Goal: Task Accomplishment & Management: Use online tool/utility

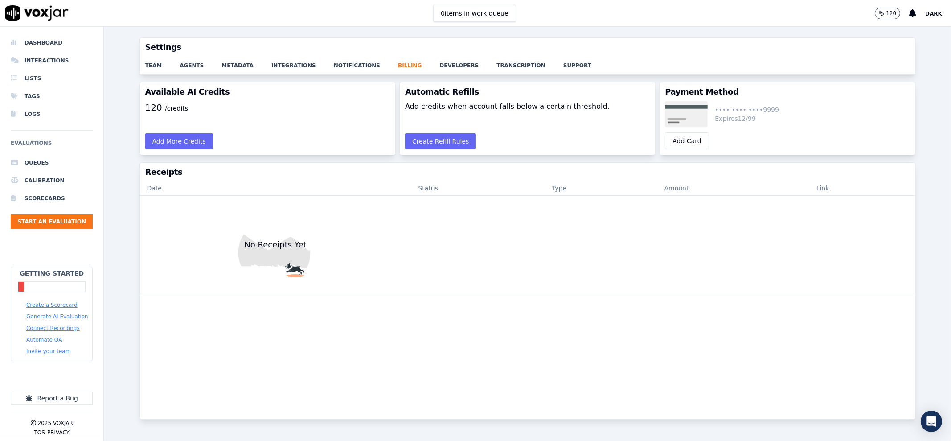
click at [61, 302] on button "Create a Scorecard" at bounding box center [51, 304] width 51 height 7
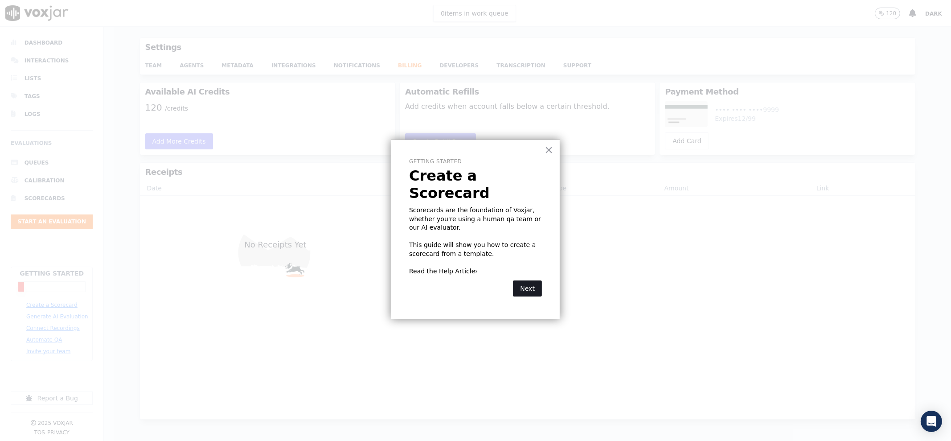
click at [527, 280] on button "Next" at bounding box center [527, 288] width 29 height 16
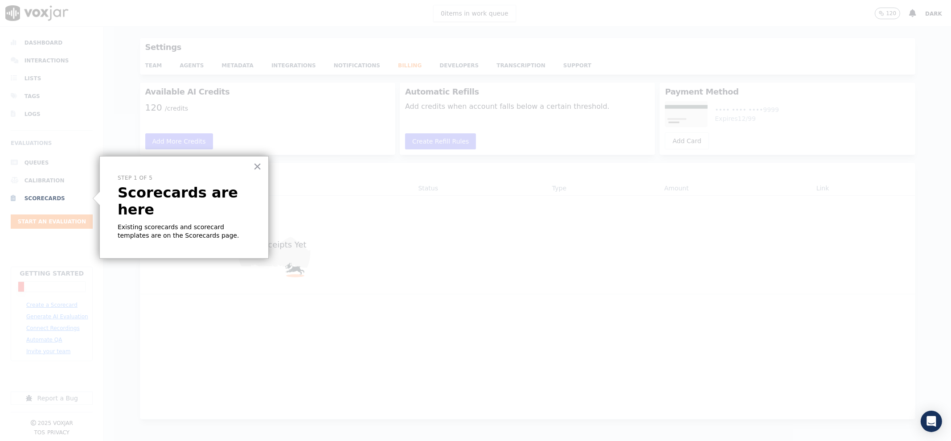
click at [22, 199] on li "Scorecards" at bounding box center [52, 198] width 82 height 18
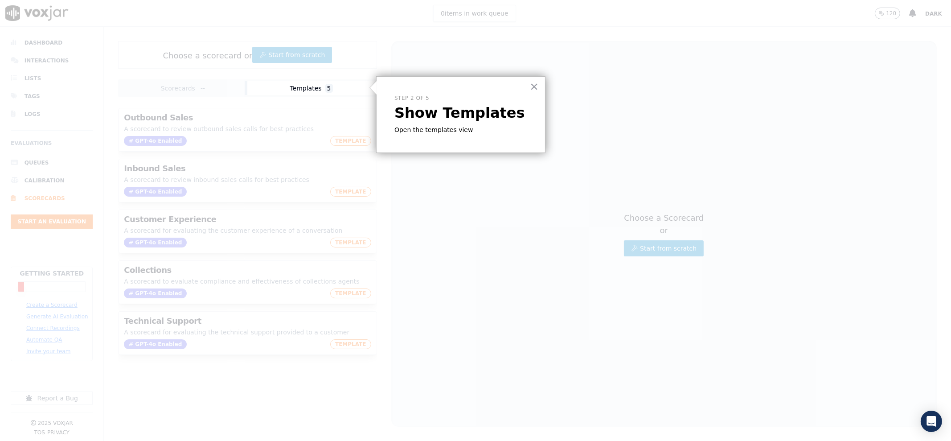
click at [312, 84] on button "Templates 5" at bounding box center [310, 88] width 127 height 14
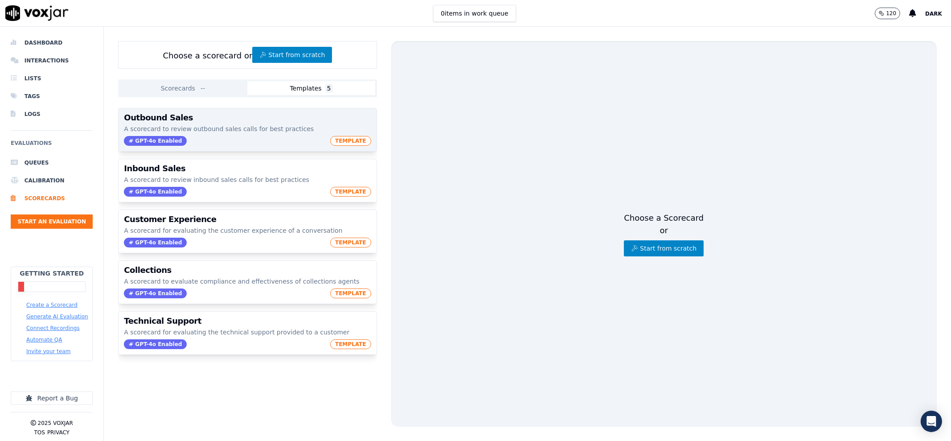
click at [257, 140] on div "GPT-4o Enabled TEMPLATE" at bounding box center [247, 141] width 247 height 10
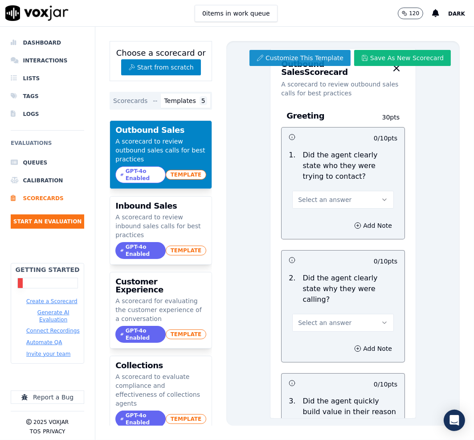
click at [314, 59] on button "Customize This Template" at bounding box center [300, 58] width 101 height 16
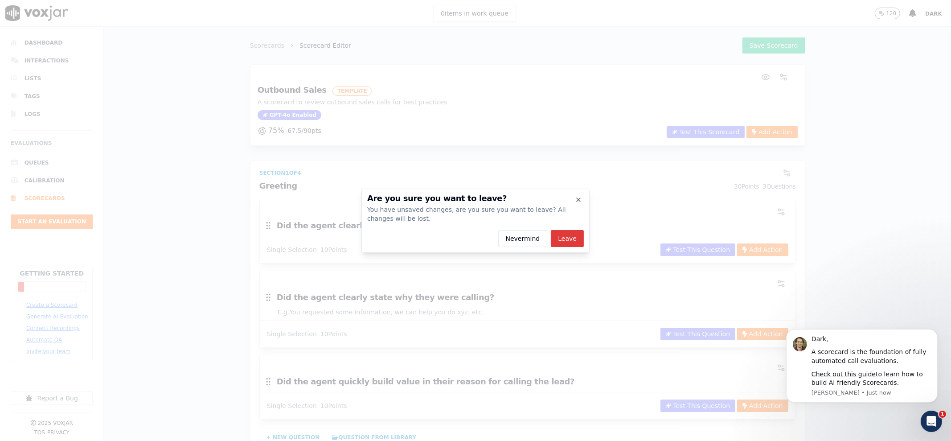
click at [563, 239] on button "Leave" at bounding box center [567, 238] width 33 height 17
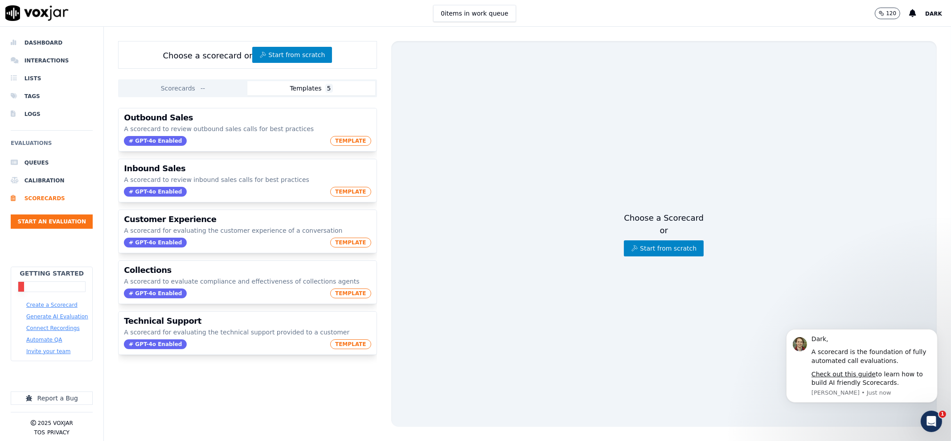
click at [220, 83] on button "Scorecards --" at bounding box center [183, 88] width 127 height 14
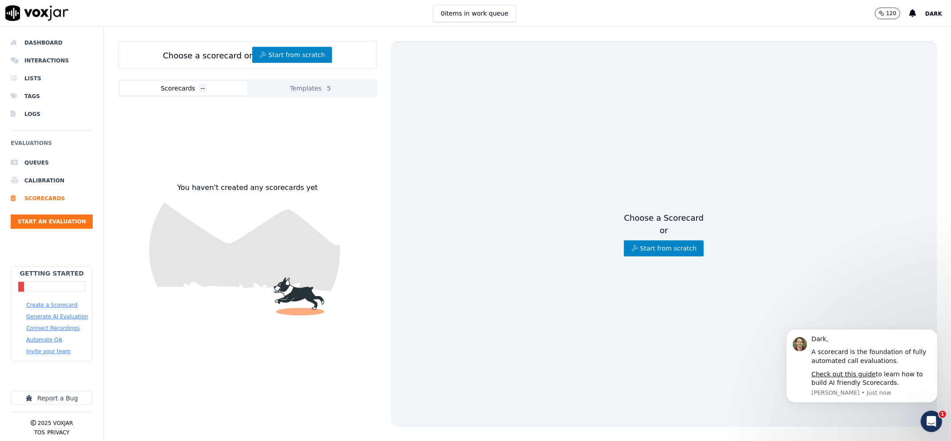
click at [308, 92] on button "Templates 5" at bounding box center [310, 88] width 127 height 14
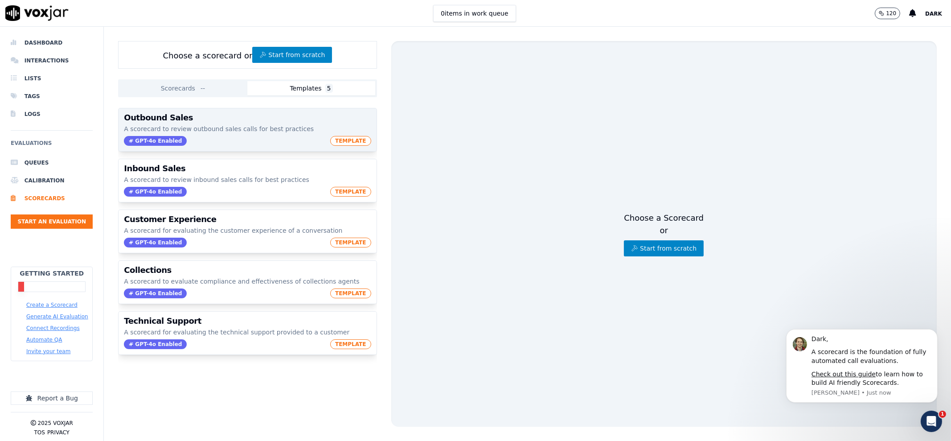
click at [294, 136] on div "GPT-4o Enabled TEMPLATE" at bounding box center [247, 141] width 247 height 10
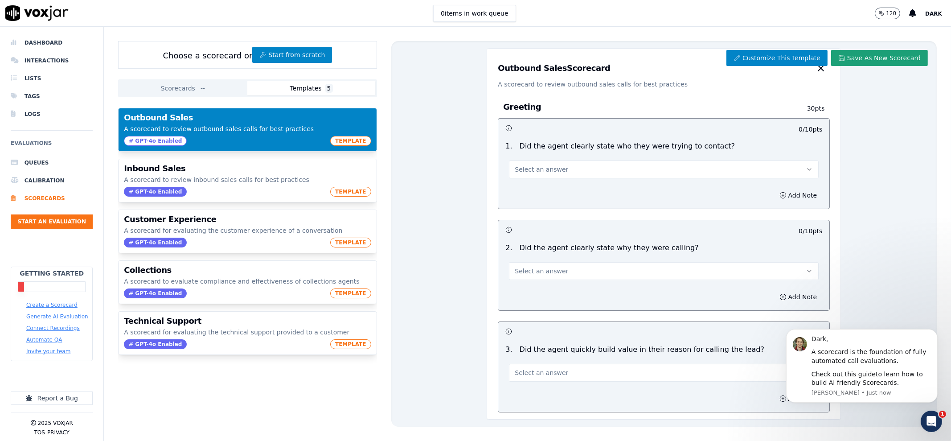
click at [850, 56] on button "Save As New Scorecard" at bounding box center [879, 58] width 97 height 16
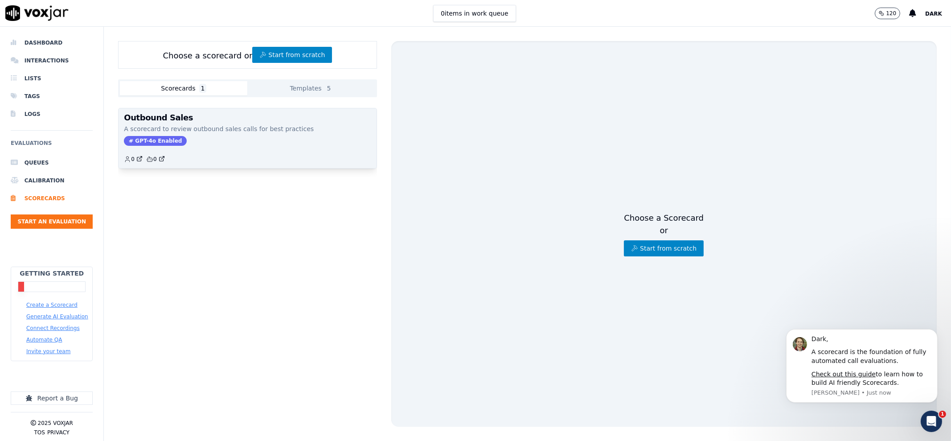
click at [211, 132] on p "A scorecard to review outbound sales calls for best practices" at bounding box center [247, 128] width 247 height 9
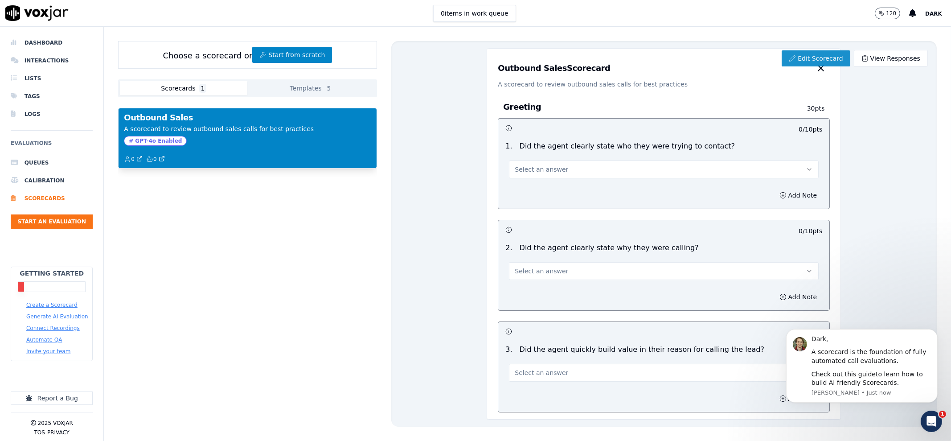
click at [820, 62] on link "Edit Scorecard" at bounding box center [816, 58] width 68 height 16
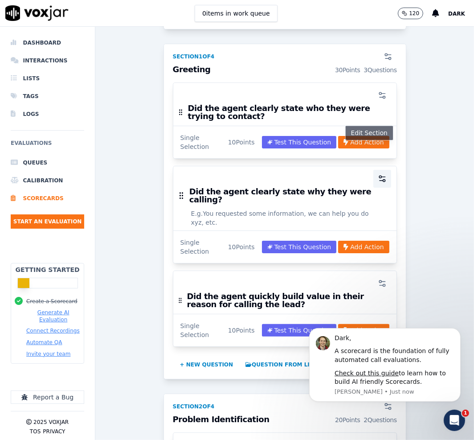
scroll to position [111, 0]
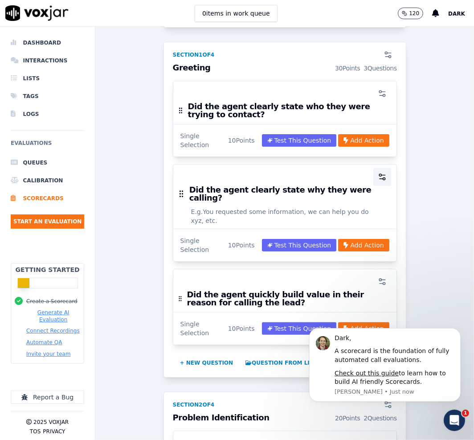
click at [373, 175] on button "button" at bounding box center [382, 177] width 18 height 18
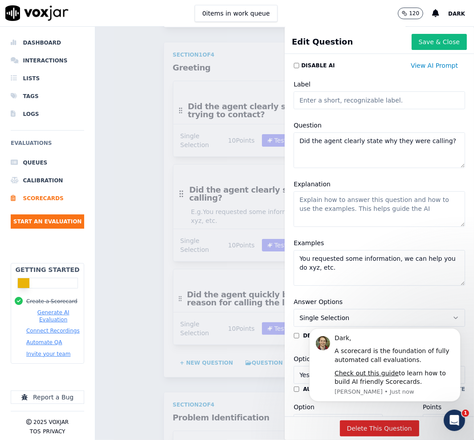
click at [371, 407] on body "Dark, A scorecard is the foundation of fully automated call evaluations. Check …" at bounding box center [384, 365] width 171 height 94
click at [456, 329] on icon "Dismiss notification" at bounding box center [457, 329] width 5 height 5
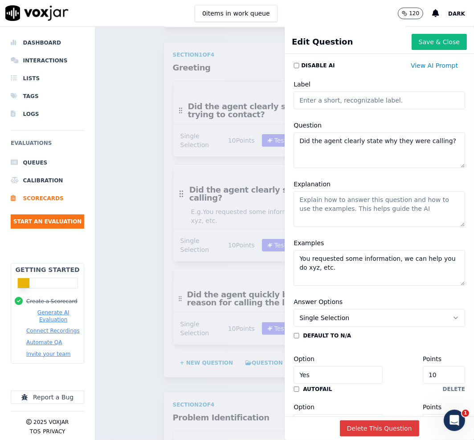
click at [372, 420] on button "Delete This Question" at bounding box center [379, 428] width 79 height 16
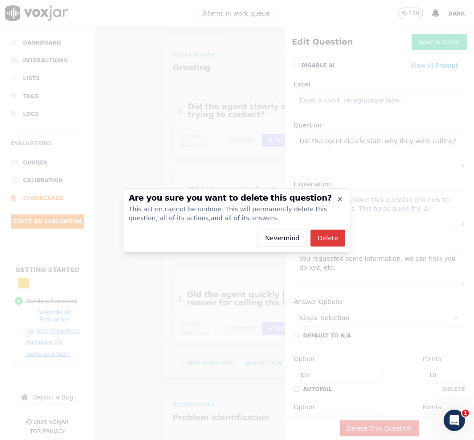
click at [321, 235] on button "Delete" at bounding box center [328, 237] width 35 height 17
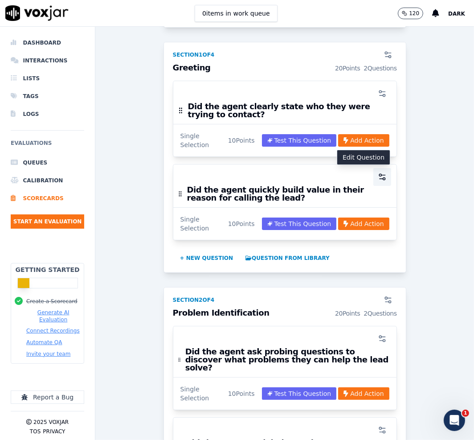
click at [378, 172] on icon "button" at bounding box center [382, 176] width 9 height 9
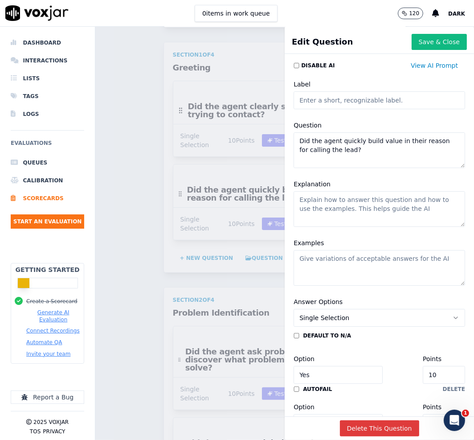
click at [387, 420] on button "Delete This Question" at bounding box center [379, 428] width 79 height 16
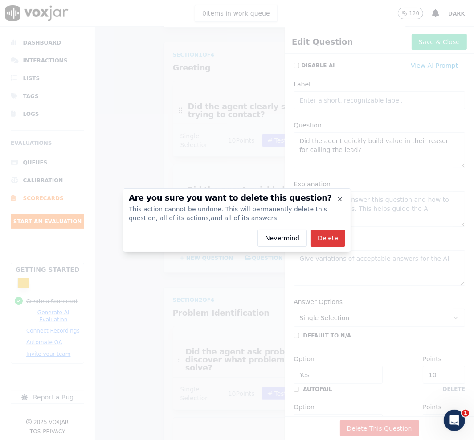
click at [328, 233] on button "Delete" at bounding box center [328, 237] width 35 height 17
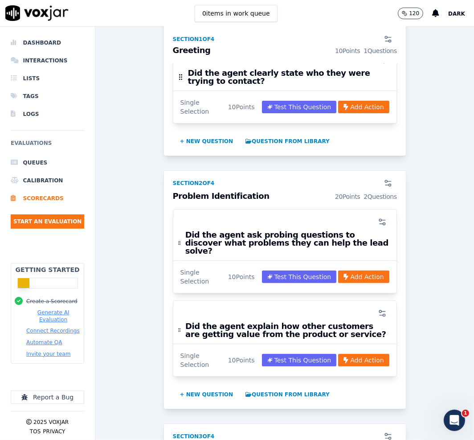
scroll to position [167, 0]
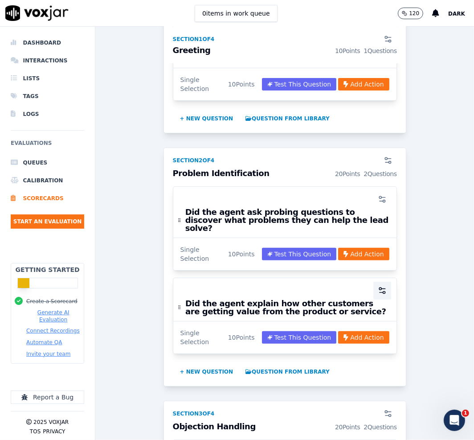
click at [378, 286] on icon "button" at bounding box center [382, 290] width 9 height 9
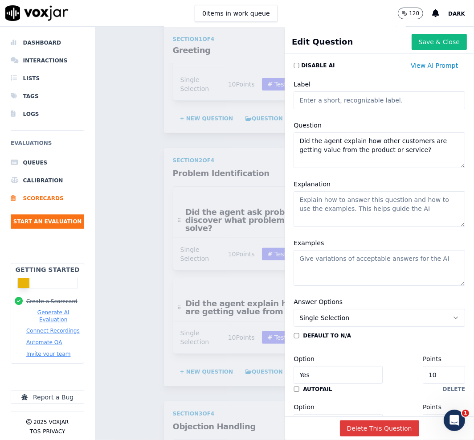
click at [364, 420] on button "Delete This Question" at bounding box center [379, 428] width 79 height 16
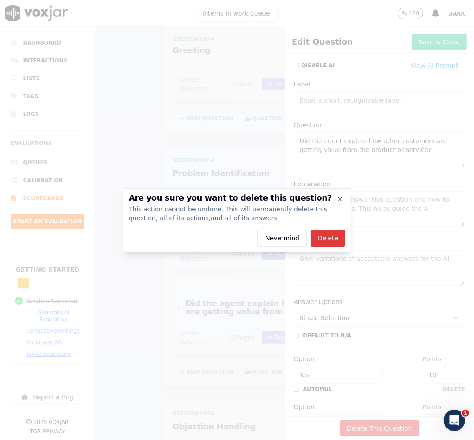
click at [327, 242] on button "Delete" at bounding box center [328, 237] width 35 height 17
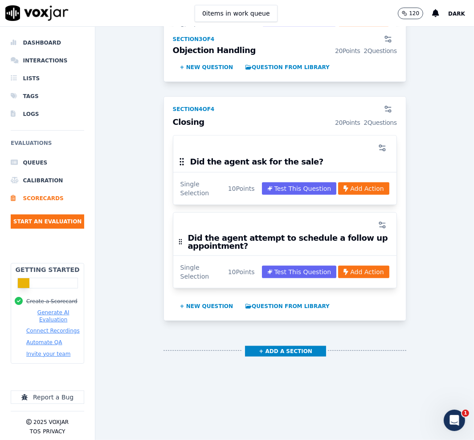
scroll to position [661, 0]
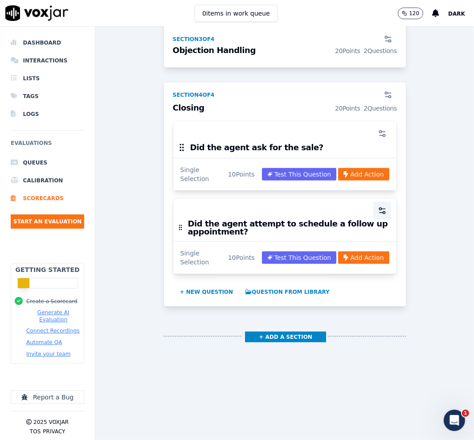
click at [378, 206] on icon "button" at bounding box center [382, 210] width 9 height 9
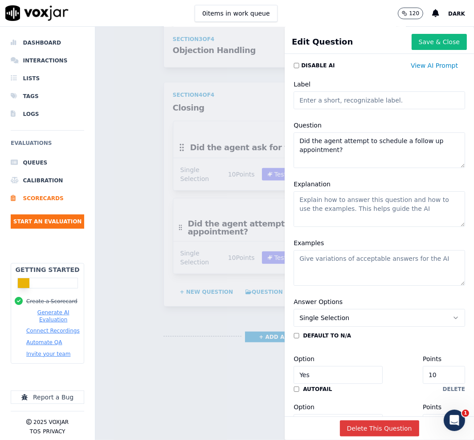
click at [345, 420] on button "Delete This Question" at bounding box center [379, 428] width 79 height 16
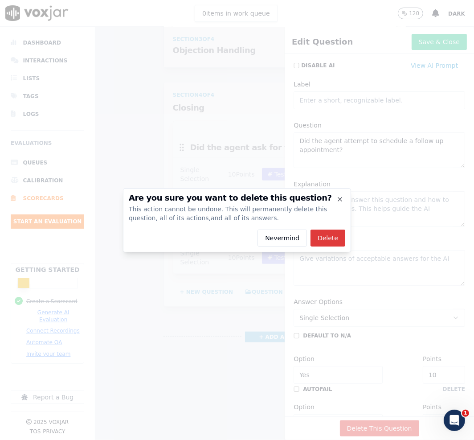
click at [327, 242] on button "Delete" at bounding box center [328, 237] width 35 height 17
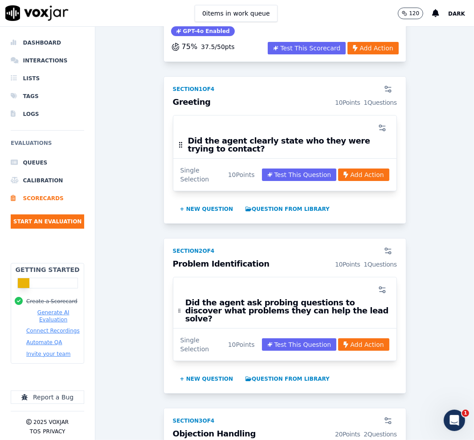
scroll to position [0, 0]
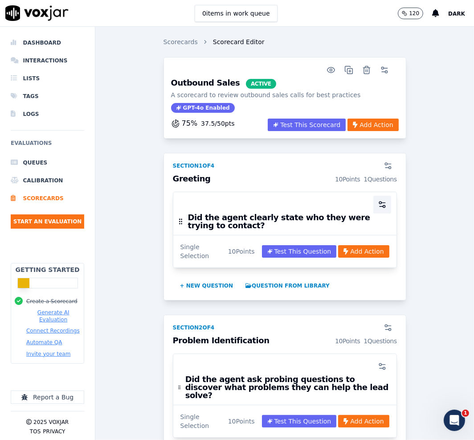
click at [378, 204] on icon "button" at bounding box center [382, 204] width 9 height 9
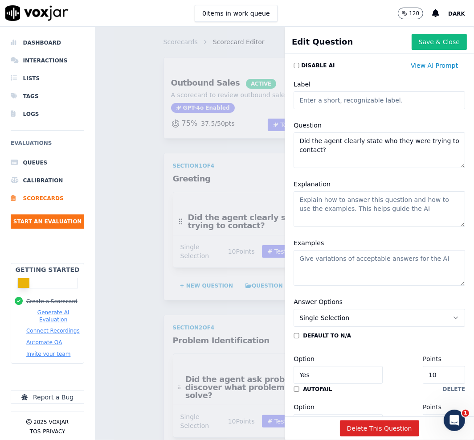
click at [370, 98] on input "Label" at bounding box center [380, 100] width 172 height 18
paste input "PRESENTACIÓN Y CONTACTO INICIAL"
type input "PRESENTACIÓN Y CONTACTO INICIAL"
drag, startPoint x: 352, startPoint y: 146, endPoint x: 228, endPoint y: 113, distance: 128.3
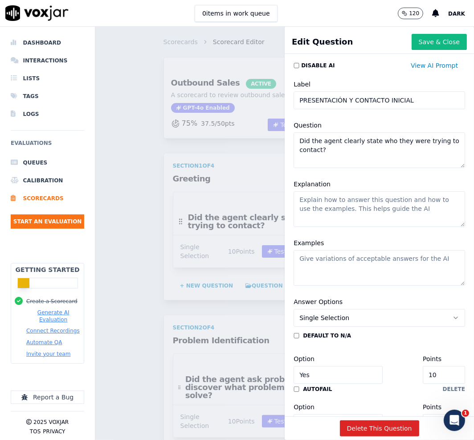
click at [228, 113] on div "Edit Question Save & Close Disable AI View AI Prompt Label PRESENTACIÓN Y CONTA…" at bounding box center [284, 233] width 379 height 413
paste textarea "¿Cómo calificarías el saludo y la actitud inicial del asesor"
type textarea "¿Cómo calificarías el saludo y la actitud inicial del asesor?"
click at [389, 203] on textarea "Explanation" at bounding box center [380, 209] width 172 height 36
paste textarea "Analiza como el vendedor se presenta y saluda a la persona interesada"
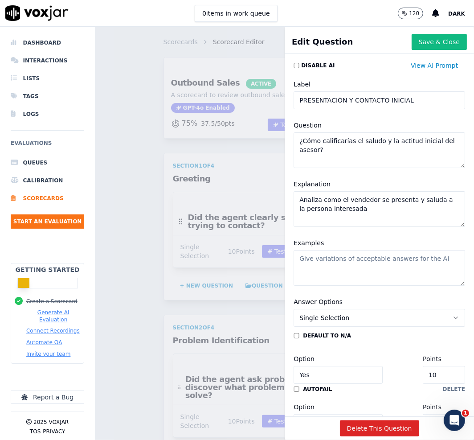
type textarea "Analiza como el vendedor se presenta y saluda a la persona interesada"
click at [353, 277] on textarea "Examples" at bounding box center [380, 268] width 172 height 36
paste textarea "Buenas tardes habla [PERSON_NAME] de [GEOGRAPHIC_DATA][PERSON_NAME], ¿Hablo con…"
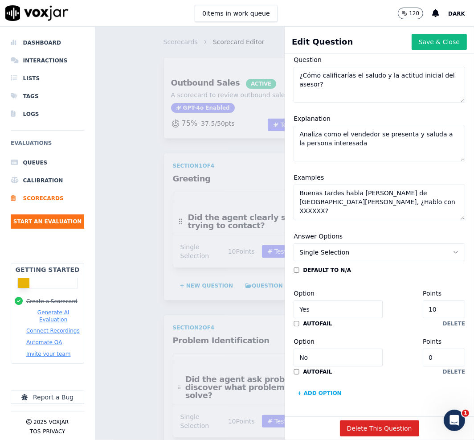
scroll to position [99, 0]
type textarea "Buenas tardes habla [PERSON_NAME] de [GEOGRAPHIC_DATA][PERSON_NAME], ¿Hablo con…"
click at [342, 243] on button "Single Selection" at bounding box center [380, 252] width 172 height 18
click at [345, 264] on div "Multiple Choice" at bounding box center [358, 267] width 142 height 14
click at [325, 300] on input "Yes" at bounding box center [338, 309] width 89 height 18
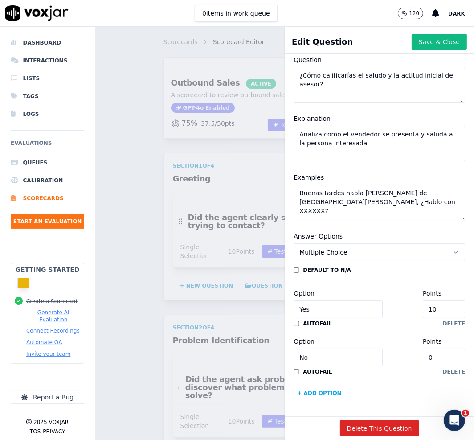
click at [325, 300] on input "Yes" at bounding box center [338, 309] width 89 height 18
paste input "Saludo empático y con claridad institucional"
type input "Saludo empático y con claridad institucional"
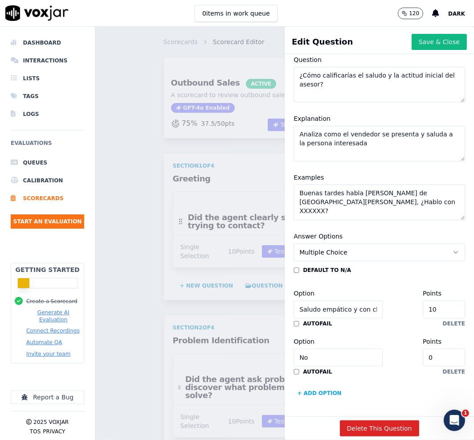
click at [342, 299] on div "default to N/A Option Saludo empático y con claridad institucional Points 10 au…" at bounding box center [380, 333] width 172 height 134
click at [317, 348] on input "No" at bounding box center [338, 357] width 89 height 18
paste input "Mal tono, poca claridad o sin intención de conectar"
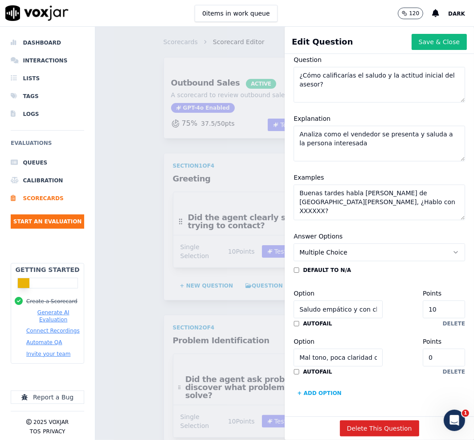
scroll to position [0, 68]
type input "Mal tono, poca claridad o sin intención de conectar"
click at [305, 386] on button "+ Add option" at bounding box center [320, 393] width 52 height 14
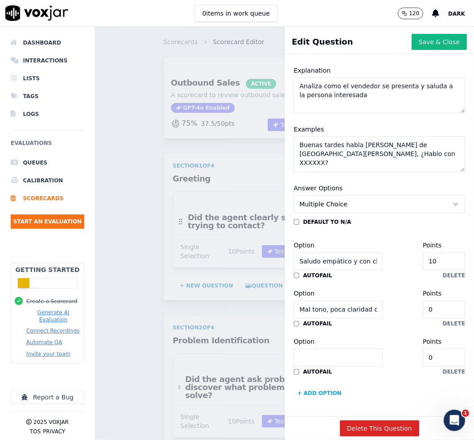
scroll to position [147, 0]
click at [323, 348] on input "Option" at bounding box center [338, 357] width 89 height 18
paste input "Tono desganado o sin identificación"
type input "Tono desganado o sin identificación"
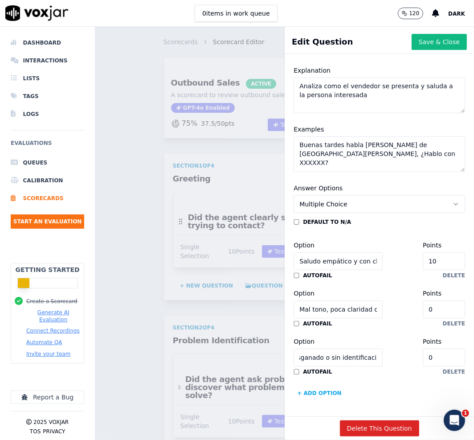
click at [360, 352] on div "default to N/A Option Saludo empático y con claridad institucional Points 10 au…" at bounding box center [380, 309] width 172 height 182
click at [412, 46] on button "Save & Close" at bounding box center [439, 42] width 55 height 16
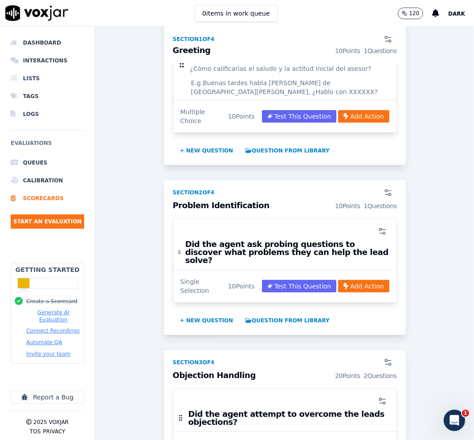
scroll to position [167, 0]
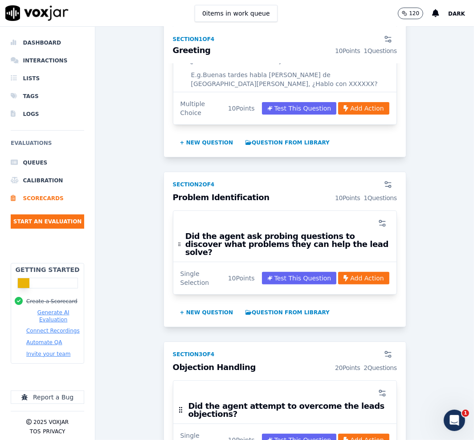
click at [427, 47] on div "Outbound Sales ACTIVE A scorecard to review outbound sales calls for best pract…" at bounding box center [284, 334] width 364 height 889
click at [378, 225] on icon "button" at bounding box center [382, 223] width 9 height 9
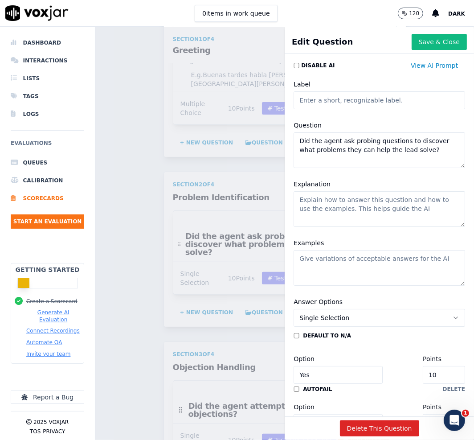
click at [337, 101] on input "Label" at bounding box center [380, 100] width 172 height 18
paste input "👂 DETECCIÓN DE NECESIDADES (SONDEO-PERFIL ACADÉMICO)"
type input "👂 DETECCIÓN DE NECESIDADES (SONDEO-PERFIL ACADÉMICO)"
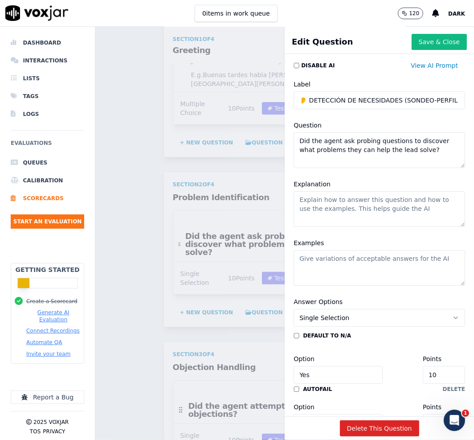
drag, startPoint x: 416, startPoint y: 155, endPoint x: 200, endPoint y: 110, distance: 220.6
click at [200, 110] on div "Edit Question Save & Close Disable AI View AI Prompt Label 👂 DETECCIÓN DE NECES…" at bounding box center [284, 233] width 379 height 413
paste textarea "¿El asesor investiga el perfil académico y laboral del interesado? (marcar toda…"
type textarea "¿El asesor investiga el perfil académico y laboral del interesado? (marcar toda…"
click at [412, 210] on textarea "Explanation" at bounding box center [380, 209] width 172 height 36
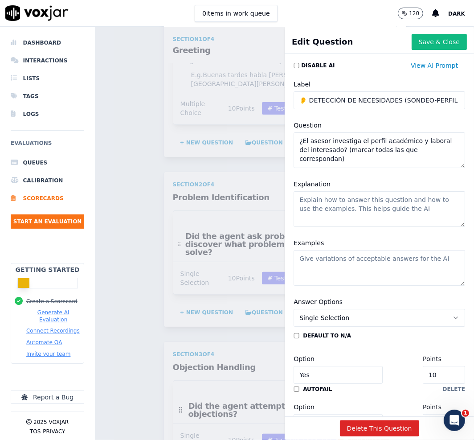
paste textarea "Se debe preguntar al interesado para saber sus intereses y aspiraciones con la …"
type textarea "Se debe preguntar al interesado para saber sus intereses y aspiraciones con la …"
click at [356, 264] on textarea "Examples" at bounding box center [380, 268] width 172 height 36
paste textarea "¿Tenes el secundario finalizado? ¿Por qué quieres estudiar esta carrera? ¿Es tu…"
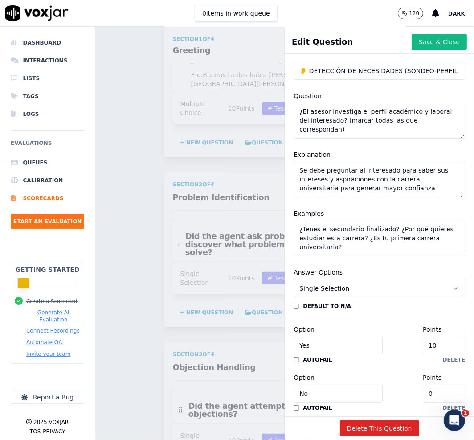
scroll to position [55, 0]
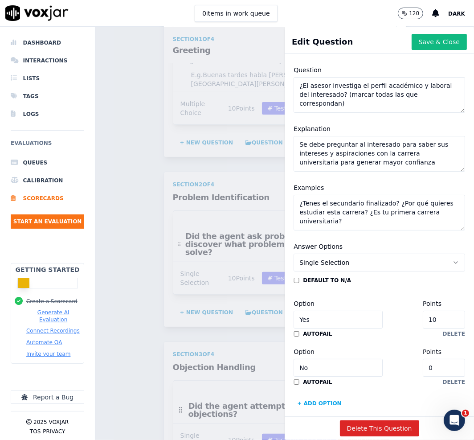
type textarea "¿Tenes el secundario finalizado? ¿Por qué quieres estudiar esta carrera? ¿Es tu…"
click at [344, 264] on button "Single Selection" at bounding box center [380, 263] width 172 height 18
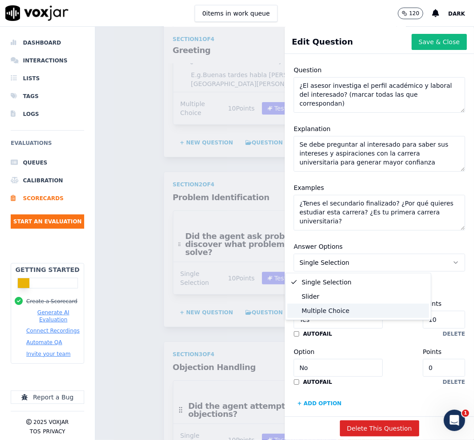
click at [338, 309] on div "Multiple Choice" at bounding box center [358, 310] width 142 height 14
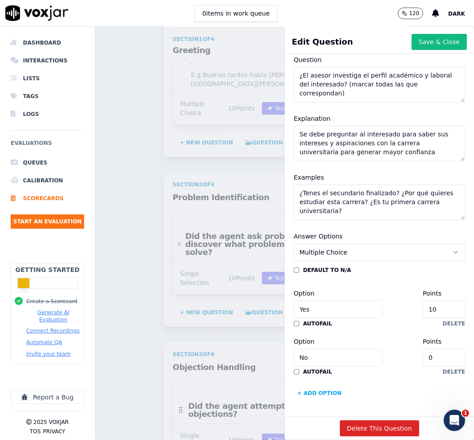
scroll to position [99, 0]
click at [344, 300] on input "Yes" at bounding box center [338, 309] width 89 height 18
paste input "Pregunta sobre estudios previos o situación actual (secundario, terciario, univ…"
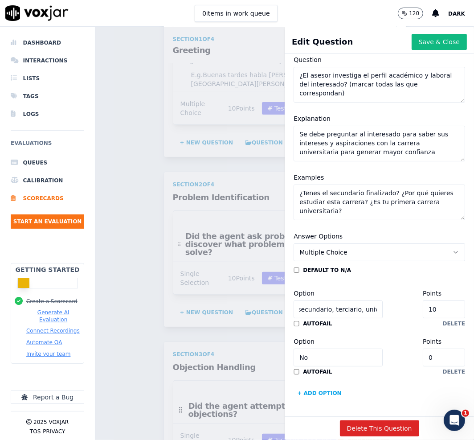
type input "Pregunta sobre estudios previos o situación actual (secundario, terciario, univ…"
click at [353, 348] on input "No" at bounding box center [338, 357] width 89 height 18
paste input "Indaga motivaciones personales para iniciar o retomar la carrera"
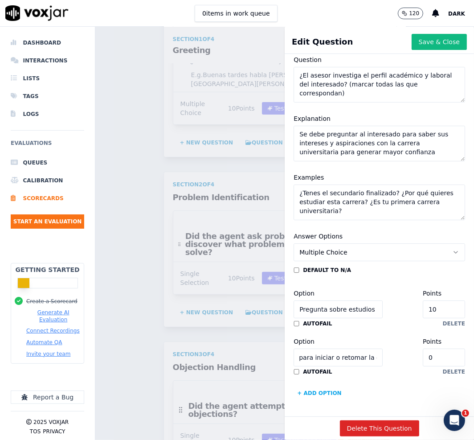
type input "NoIndaga motivaciones personales para iniciar o retomar la carrera"
click at [423, 300] on input "10" at bounding box center [444, 309] width 42 height 18
type input "9"
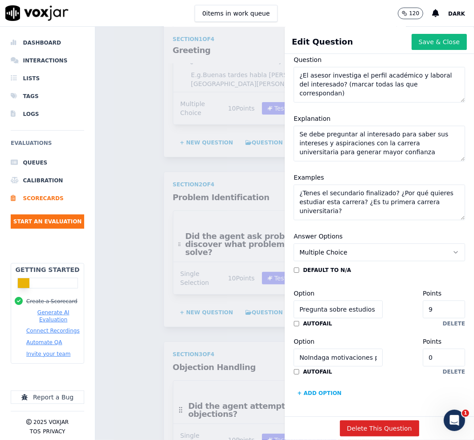
type input "8"
type input "5"
drag, startPoint x: 407, startPoint y: 277, endPoint x: 383, endPoint y: 275, distance: 24.1
click at [387, 288] on div "Option Pregunta sobre estudios previos o situación actual (secundario, terciari…" at bounding box center [380, 303] width 172 height 30
drag, startPoint x: 413, startPoint y: 329, endPoint x: 367, endPoint y: 321, distance: 46.2
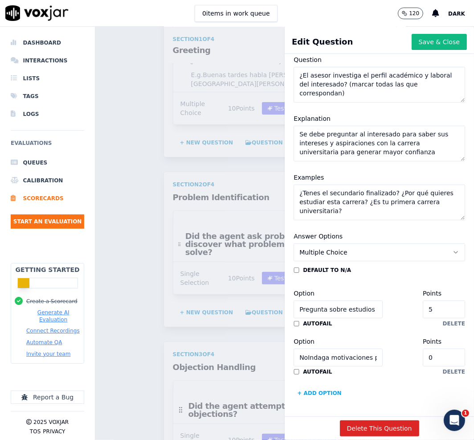
click at [370, 336] on div "Option NoIndaga motivaciones personales para iniciar o retomar la carrera Point…" at bounding box center [380, 351] width 172 height 30
paste input "5"
type input "5"
click at [307, 386] on button "+ Add option" at bounding box center [320, 393] width 52 height 14
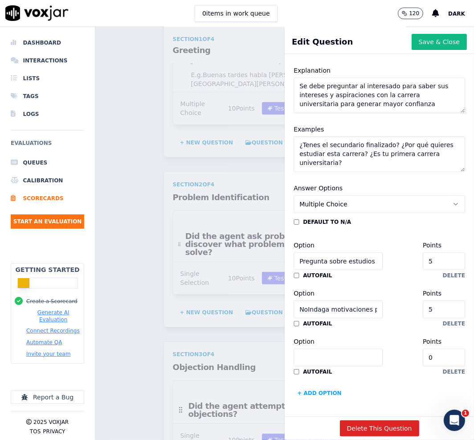
scroll to position [147, 0]
click at [355, 348] on input "Option" at bounding box center [338, 357] width 89 height 18
paste input "Consulta si tiene materias aprobadas en otra institución (equivalencias)"
type input "Consulta si tiene materias aprobadas en otra institución (equivalencias)"
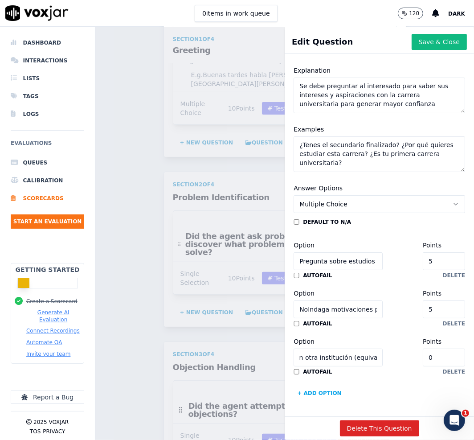
scroll to position [0, 0]
click at [319, 386] on button "+ Add option" at bounding box center [320, 393] width 52 height 14
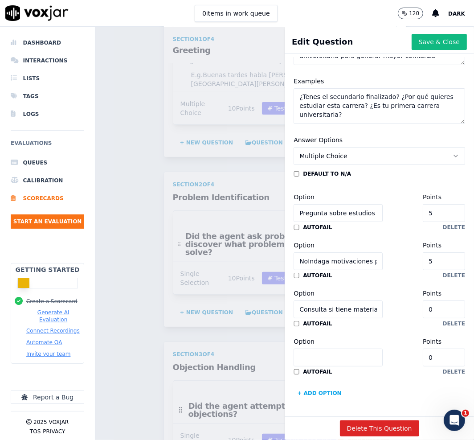
scroll to position [195, 0]
click at [343, 348] on input "Option" at bounding box center [338, 357] width 89 height 18
paste input "Pregunta sobre disponibilidad horaria o modalidad preferida (virtual/presencial)"
type input "Pregunta sobre disponibilidad horaria o modalidad preferida (virtual/presencial)"
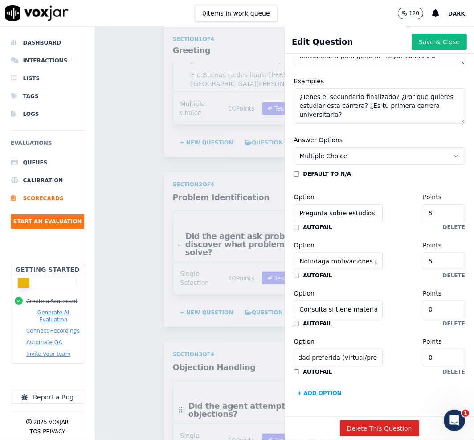
scroll to position [0, 0]
click at [322, 386] on button "+ Add option" at bounding box center [320, 393] width 52 height 14
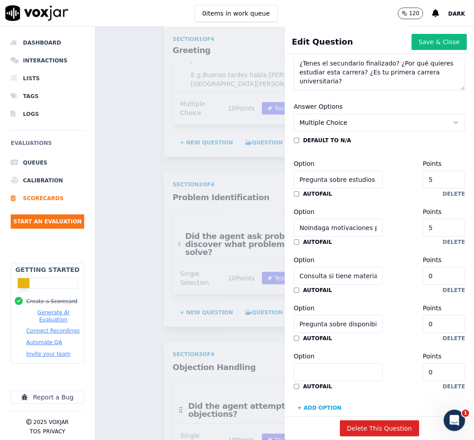
scroll to position [243, 0]
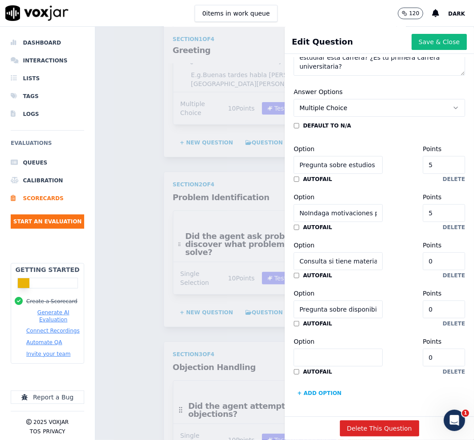
click at [332, 348] on input "Option" at bounding box center [338, 357] width 89 height 18
paste input "Indaga en el perfil y adapta el enfoque"
type input "Indaga en el perfil y adapta el enfoque"
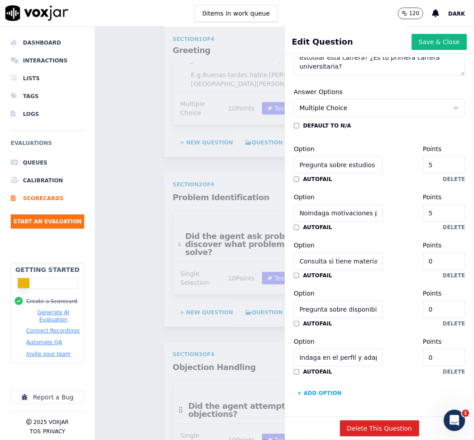
click at [314, 386] on button "+ Add option" at bounding box center [320, 393] width 52 height 14
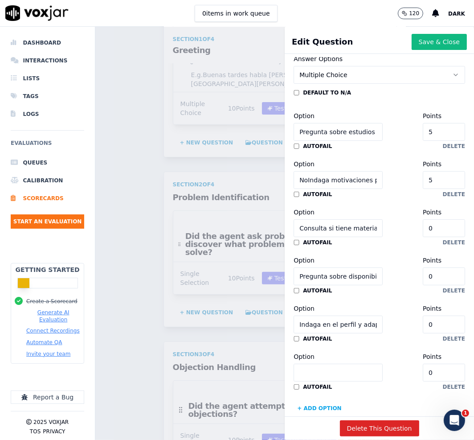
scroll to position [291, 0]
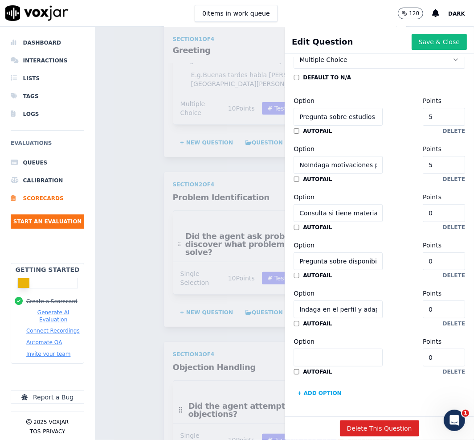
click at [319, 365] on div "default to N/A Option Pregunta sobre estudios previos o situación actual (secun…" at bounding box center [380, 237] width 172 height 326
paste input "Preguntas organizadas generando vínculo con la propuesta"
type input "Preguntas organizadas generando vínculo con la propuesta"
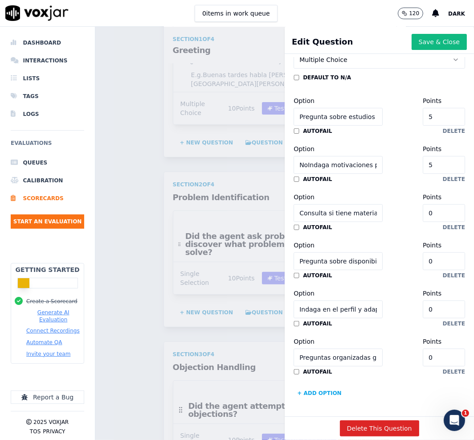
click at [308, 386] on button "+ Add option" at bounding box center [320, 393] width 52 height 14
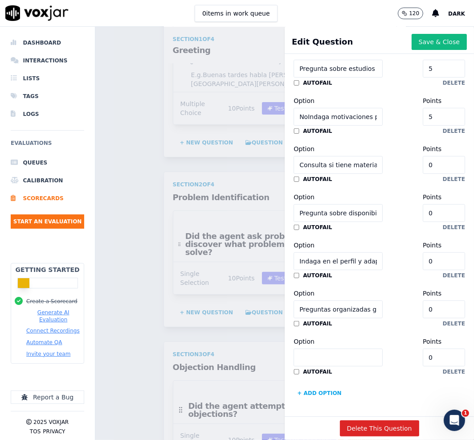
scroll to position [339, 0]
click at [328, 369] on div "Answer Options Multiple Choice default to N/A Option Pregunta sobre estudios pr…" at bounding box center [379, 195] width 182 height 421
click at [334, 348] on input "Option" at bounding box center [338, 357] width 89 height 18
paste input "Preguntas para entender motivación o contexto del alumno"
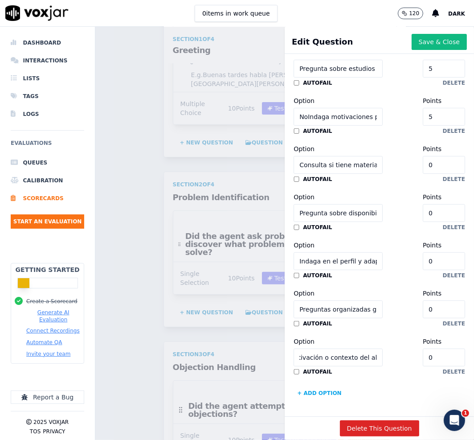
type input "Preguntas para entender motivación o contexto del alumno"
click at [319, 386] on button "+ Add option" at bounding box center [320, 393] width 52 height 14
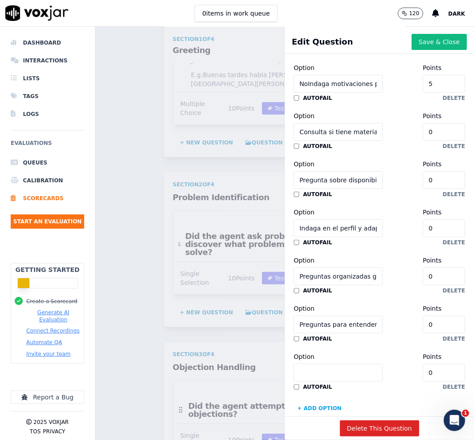
scroll to position [387, 0]
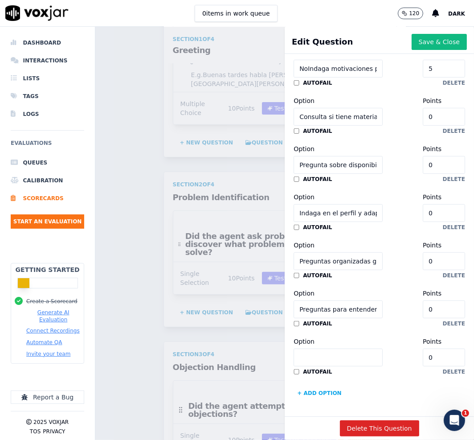
click at [323, 366] on div "default to N/A Option Pregunta sobre estudios previos o situación actual (secun…" at bounding box center [380, 189] width 172 height 422
paste input "No se consulta ninguna necesidad, la llamada fue únicamente informativa"
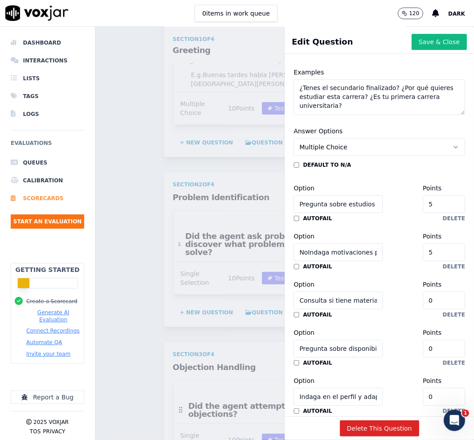
scroll to position [165, 0]
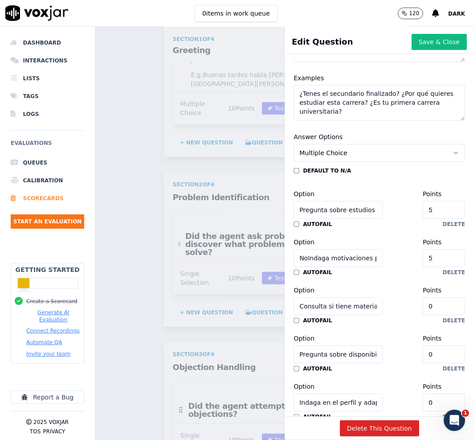
type input "No se consulta ninguna necesidad, la llamada fue únicamente informativa"
click at [423, 309] on input "0" at bounding box center [444, 306] width 42 height 18
paste input "5"
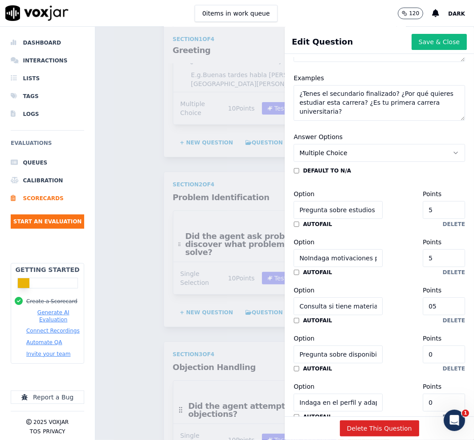
drag, startPoint x: 405, startPoint y: 302, endPoint x: 363, endPoint y: 306, distance: 43.0
click at [367, 305] on div "Option Consulta si tiene materias aprobadas en otra institución (equivalencias)…" at bounding box center [380, 300] width 172 height 30
paste input "number"
type input "5"
drag, startPoint x: 403, startPoint y: 349, endPoint x: 334, endPoint y: 346, distance: 68.7
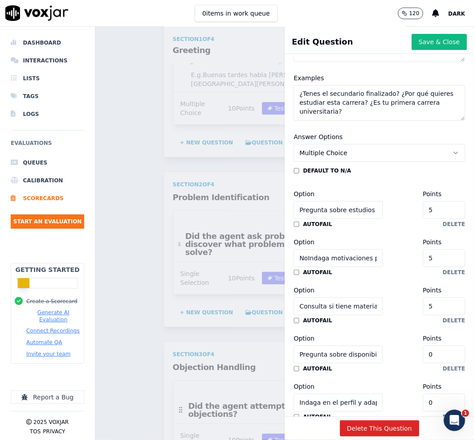
click at [343, 348] on div "Option Pregunta sobre disponibilidad horaria o modalidad preferida (virtual/pre…" at bounding box center [380, 348] width 172 height 30
paste input "5"
type input "5"
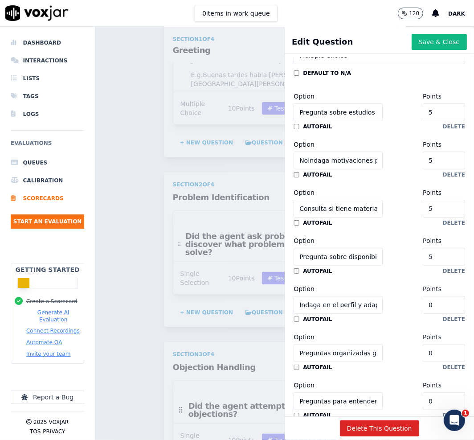
scroll to position [276, 0]
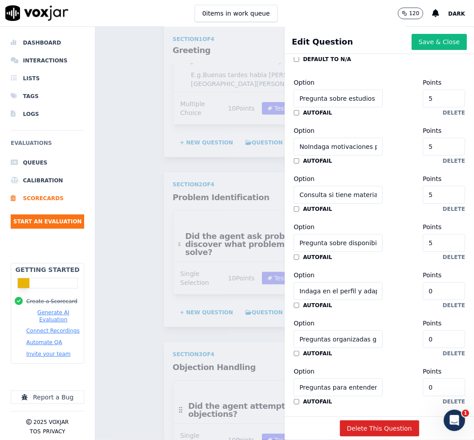
drag, startPoint x: 403, startPoint y: 291, endPoint x: 361, endPoint y: 290, distance: 41.9
click at [362, 290] on div "Option Indaga en el perfil y adapta el enfoque Points 0" at bounding box center [380, 285] width 172 height 30
paste input "5"
type input "5"
drag, startPoint x: 410, startPoint y: 341, endPoint x: 344, endPoint y: 347, distance: 65.8
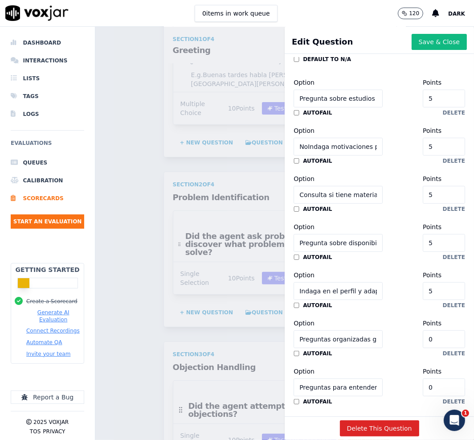
click at [353, 340] on div "Option Preguntas organizadas generando vínculo con la propuesta Points 0" at bounding box center [380, 333] width 172 height 30
paste input "5"
type input "5"
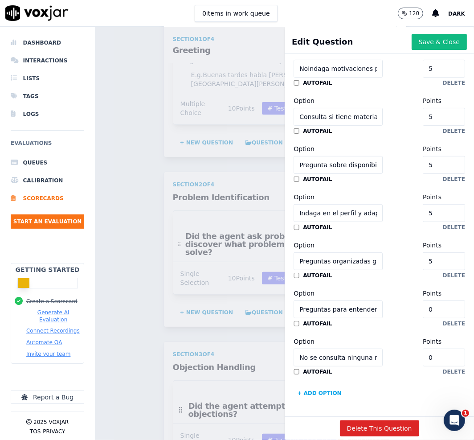
scroll to position [387, 0]
drag, startPoint x: 411, startPoint y: 275, endPoint x: 339, endPoint y: 277, distance: 72.7
click at [344, 288] on div "Option Preguntas para entender motivación o contexto del alumno Points 0" at bounding box center [380, 303] width 172 height 30
paste input "5"
type input "5"
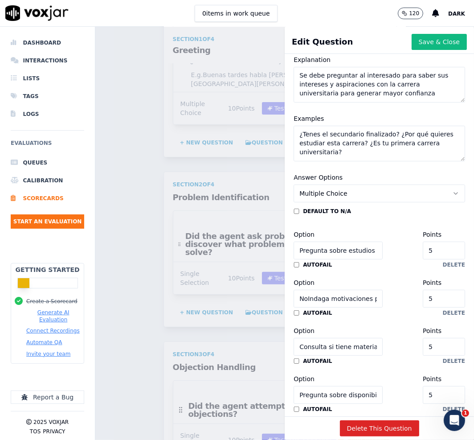
scroll to position [109, 0]
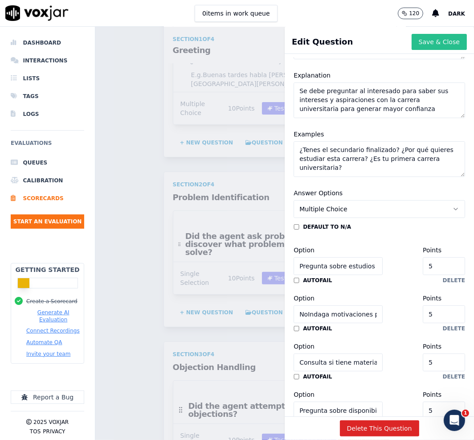
click at [412, 43] on button "Save & Close" at bounding box center [439, 42] width 55 height 16
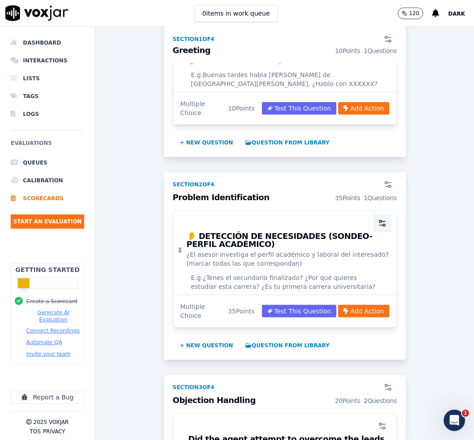
click at [382, 221] on icon "button" at bounding box center [384, 221] width 4 height 0
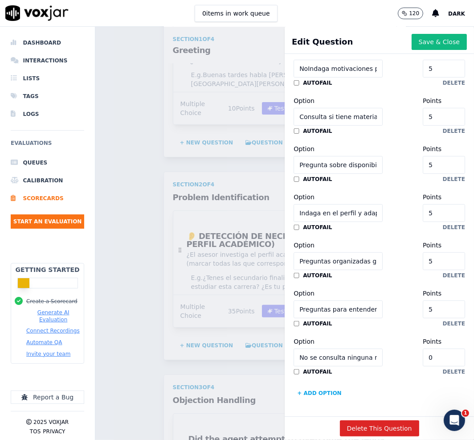
scroll to position [0, 0]
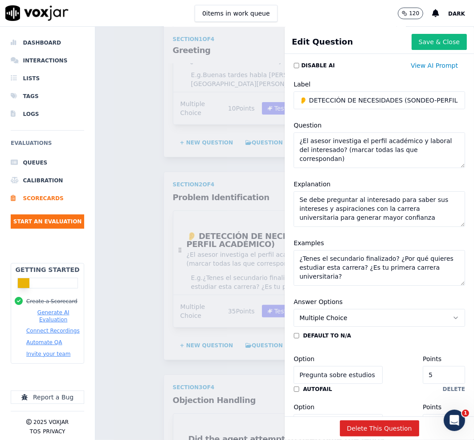
click at [301, 101] on input "👂 DETECCIÓN DE NECESIDADES (SONDEO-PERFIL ACADÉMICO)" at bounding box center [380, 100] width 172 height 18
type input "DETECCIÓN DE NECESIDADES (SONDEO-PERFIL ACADÉMICO)"
click at [412, 37] on button "Save & Close" at bounding box center [439, 42] width 55 height 16
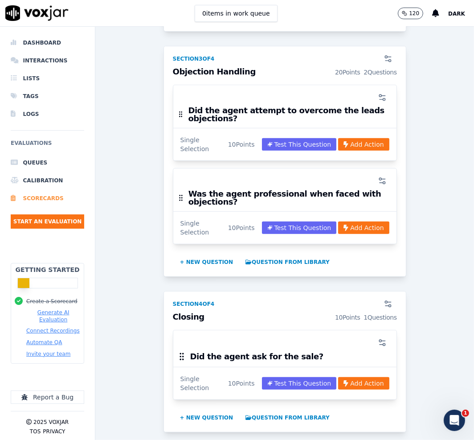
scroll to position [501, 0]
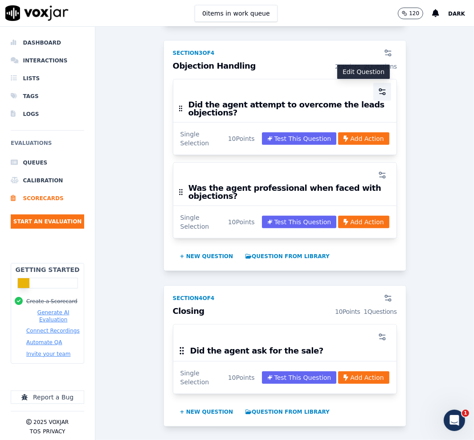
click at [378, 87] on icon "button" at bounding box center [382, 91] width 9 height 9
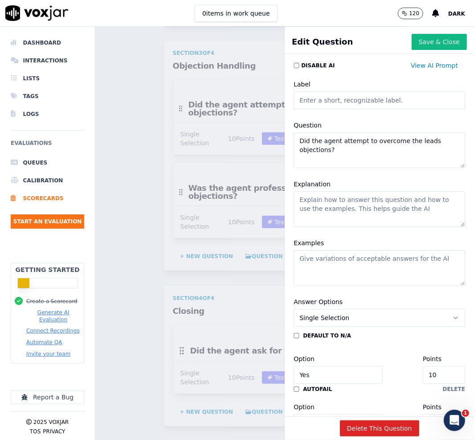
click at [331, 103] on input "Label" at bounding box center [380, 100] width 172 height 18
paste input "💬 COMUNICACIÓN DE BENEFICIOS / INFORMACIÓN CLAVE"
type input "💬 COMUNICACIÓN DE BENEFICIOS / INFORMACIÓN CLAVE"
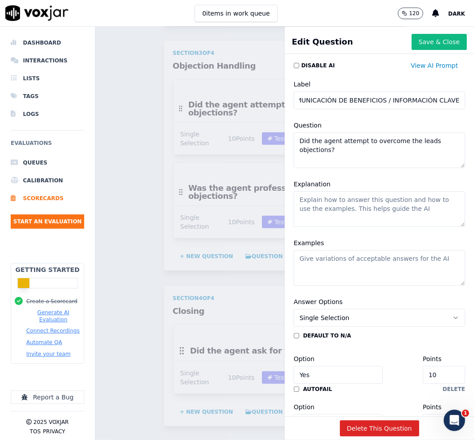
scroll to position [0, 0]
drag, startPoint x: 365, startPoint y: 152, endPoint x: 211, endPoint y: 102, distance: 162.2
click at [211, 102] on div "Edit Question Save & Close Disable AI View AI Prompt Label 💬 COMUNICACIÓN DE BE…" at bounding box center [284, 233] width 379 height 413
paste textarea "¿El asesor informa correctamente los aspectos formales? (marcar todas las que c…"
type textarea "¿El asesor informa correctamente los aspectos formales? (marcar todas las que c…"
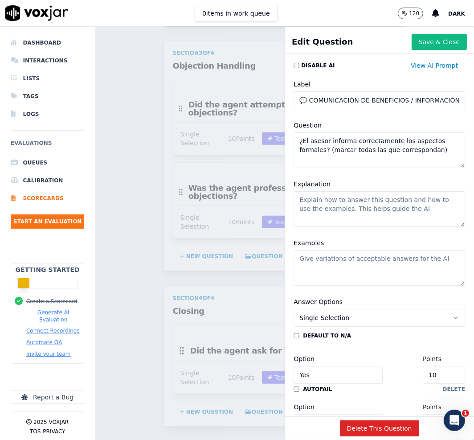
click at [372, 198] on textarea "Explanation" at bounding box center [380, 209] width 172 height 36
paste textarea "Si informa correctamente y con seguridad la información de la carrera"
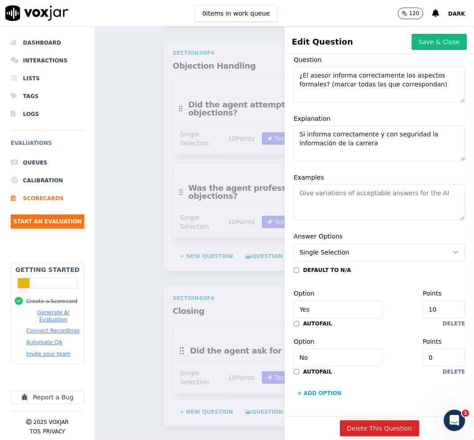
scroll to position [99, 0]
type textarea "Si informa correctamente y con seguridad la información de la carrera"
click at [385, 243] on button "Single Selection" at bounding box center [380, 252] width 172 height 18
click at [348, 264] on div "Multiple Choice" at bounding box center [358, 267] width 142 height 14
click at [335, 300] on input "Yes" at bounding box center [338, 309] width 89 height 18
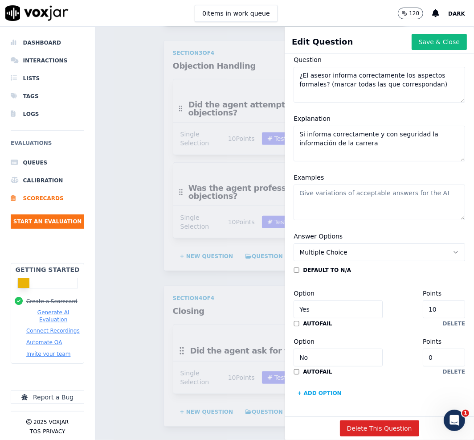
click at [335, 300] on input "Yes" at bounding box center [338, 309] width 89 height 18
paste input "Explica valores de matrícula y arancel con claridad"
type input "Explica valores de matrícula y arancel con claridad"
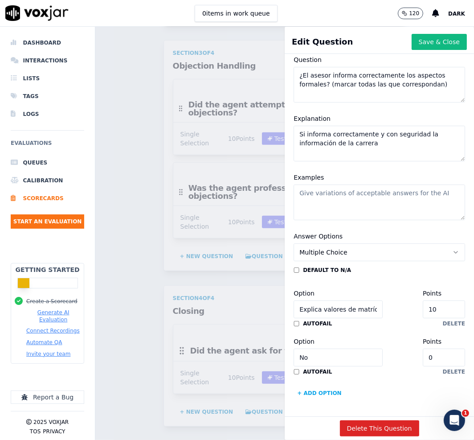
click at [335, 348] on input "No" at bounding box center [338, 357] width 89 height 18
paste input "Detalla beneficios, becas o promociones vigentes"
type input "Detalla beneficios, becas o promociones vigentes"
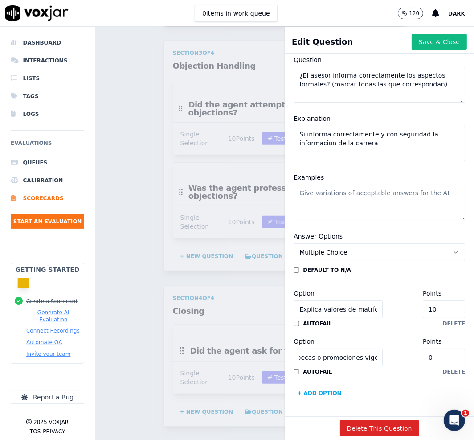
scroll to position [0, 0]
click at [303, 386] on button "+ Add option" at bounding box center [320, 393] width 52 height 14
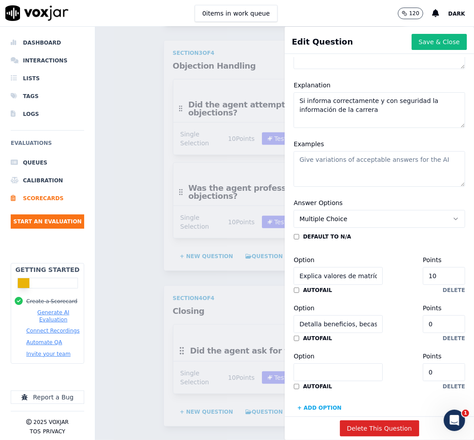
scroll to position [147, 0]
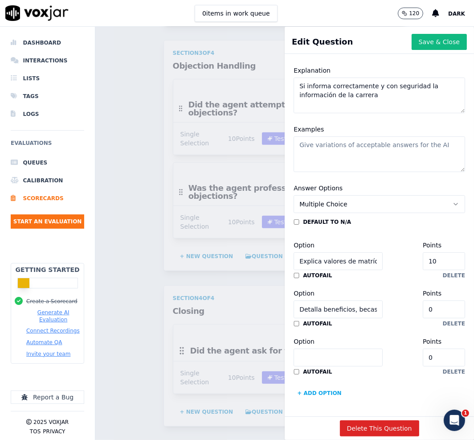
click at [347, 348] on input "Option" at bounding box center [338, 357] width 89 height 18
paste input "Indica procedimiento para equivalencias y requisitos"
type input "Indica procedimiento para equivalencias y requisitos"
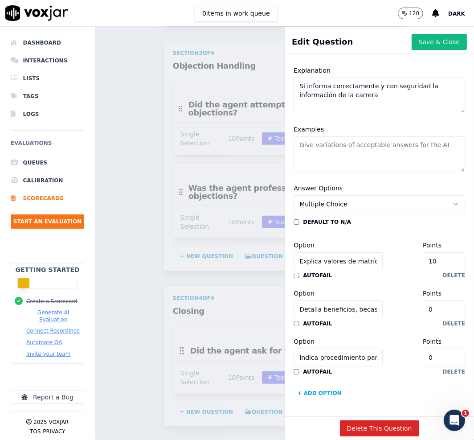
click at [307, 386] on button "+ Add option" at bounding box center [320, 393] width 52 height 14
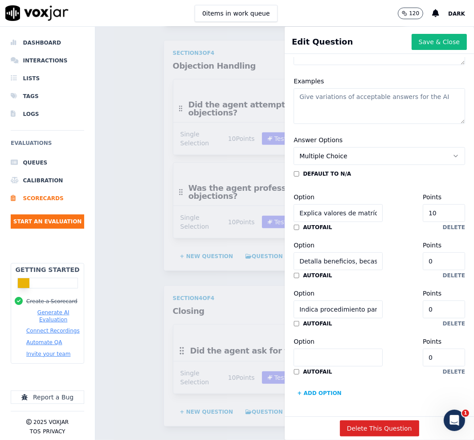
scroll to position [195, 0]
click at [299, 348] on input "Option" at bounding box center [338, 357] width 89 height 18
paste input "Da indicaciones claras sobre la cursada y plataforma"
type input "Da indicaciones claras sobre la cursada y plataforma"
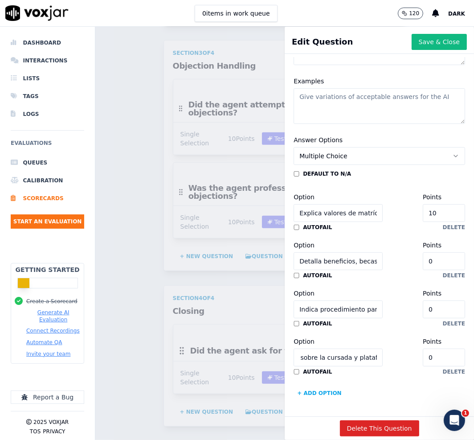
scroll to position [0, 0]
click at [304, 386] on button "+ Add option" at bounding box center [320, 393] width 52 height 14
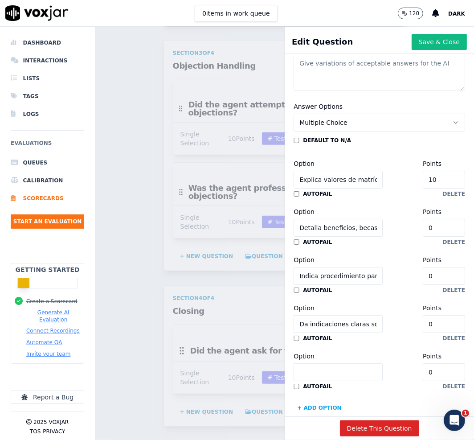
click at [324, 367] on div "default to N/A Option Explica valores de matrícula y arancel con claridad Point…" at bounding box center [380, 276] width 172 height 278
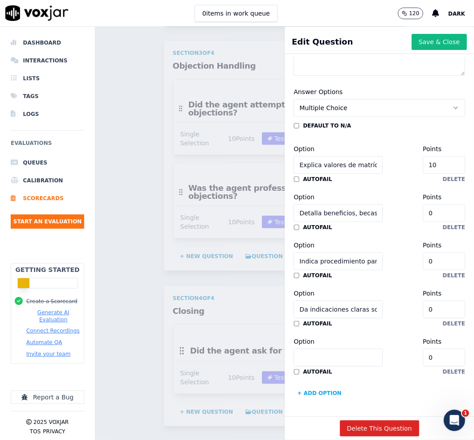
scroll to position [243, 0]
paste input "Omite información relevante o confunde términos"
type input "Omite información relevante o confunde términos"
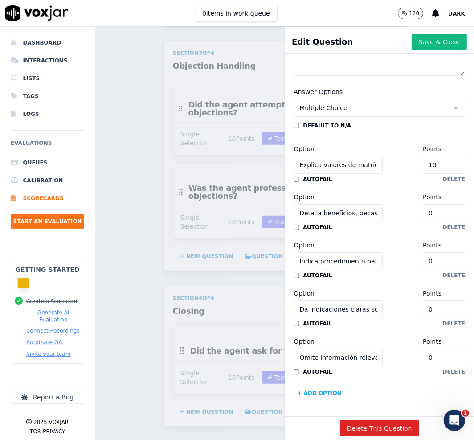
drag, startPoint x: 409, startPoint y: 131, endPoint x: 368, endPoint y: 126, distance: 41.8
click at [368, 143] on div "Option Explica valores de matrícula y arancel con claridad Points 10" at bounding box center [380, 158] width 172 height 30
type input "5"
click at [423, 204] on input "0" at bounding box center [444, 213] width 42 height 18
type input "05"
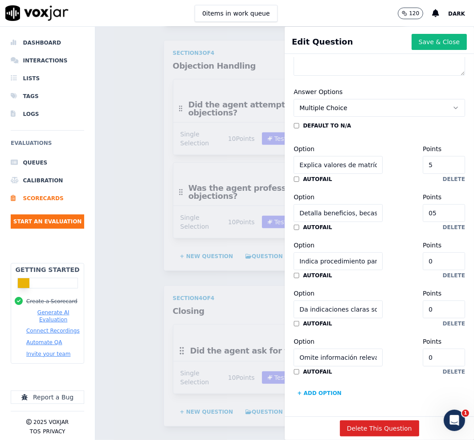
click at [423, 252] on input "0" at bounding box center [444, 261] width 42 height 18
type input "05"
click at [423, 300] on input "0" at bounding box center [444, 309] width 42 height 18
type input "05"
click at [392, 355] on div "default to N/A Option Explica valores de matrícula y arancel con claridad Point…" at bounding box center [380, 261] width 172 height 278
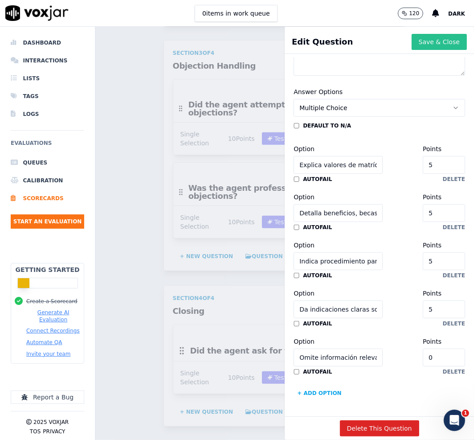
click at [416, 39] on button "Save & Close" at bounding box center [439, 42] width 55 height 16
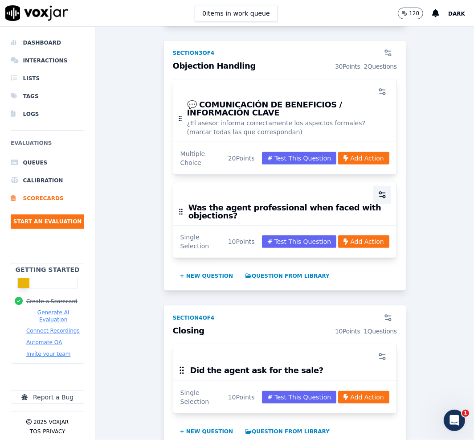
click at [373, 188] on button "button" at bounding box center [382, 195] width 18 height 18
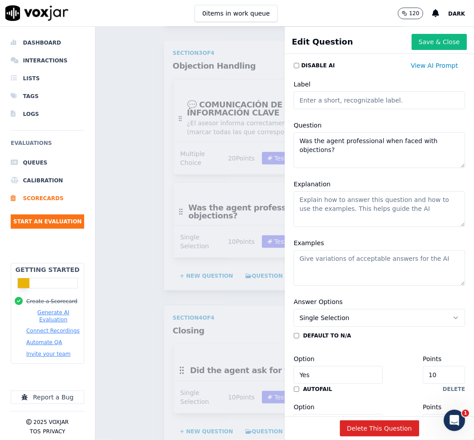
click at [371, 93] on input "Label" at bounding box center [380, 100] width 172 height 18
click at [372, 103] on input "Label" at bounding box center [380, 100] width 172 height 18
paste input "🧠 ARGUMENTACIÓN – PERSONALIZACIÓN DE LA CARRERA"
type input "🧠 ARGUMENTACIÓN – PERSONALIZACIÓN DE LA CARRERA"
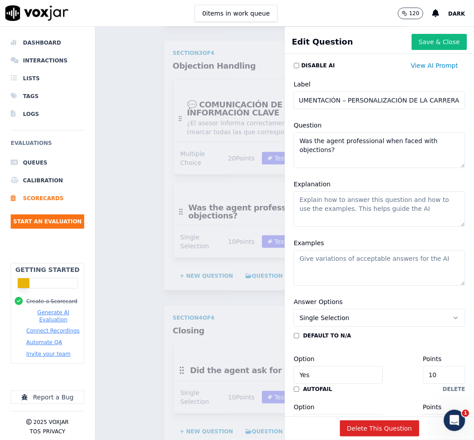
scroll to position [0, 0]
drag, startPoint x: 349, startPoint y: 151, endPoint x: 159, endPoint y: 78, distance: 203.2
click at [160, 79] on div "Edit Question Save & Close Disable AI View AI Prompt Label 🧠 ARGUMENTACIÓN – PE…" at bounding box center [284, 233] width 379 height 413
paste textarea "¿El asesor adapta su propuesta a lo que el interesado necesita o busca"
type textarea "¿El asesor adapta su propuesta a lo que el interesado necesita o busca?"
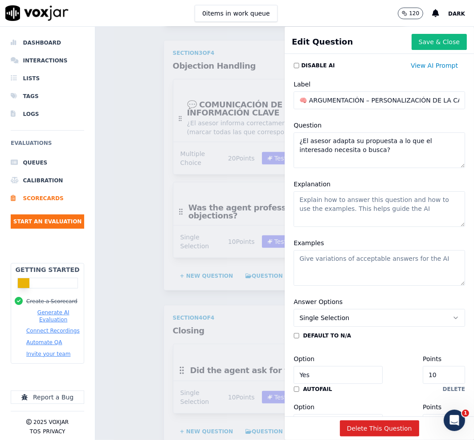
click at [348, 213] on textarea "Explanation" at bounding box center [380, 209] width 172 height 36
paste textarea "Si genera una propuesta adaptada o no a la persona interesada en comenzar la ca…"
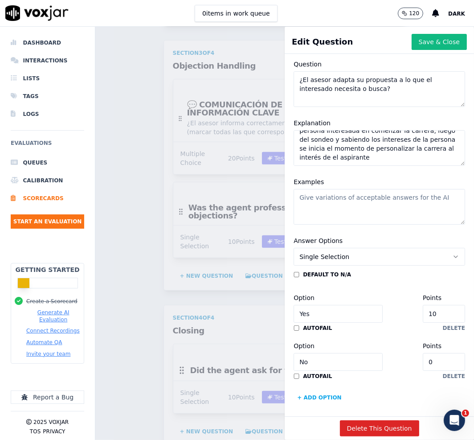
scroll to position [99, 0]
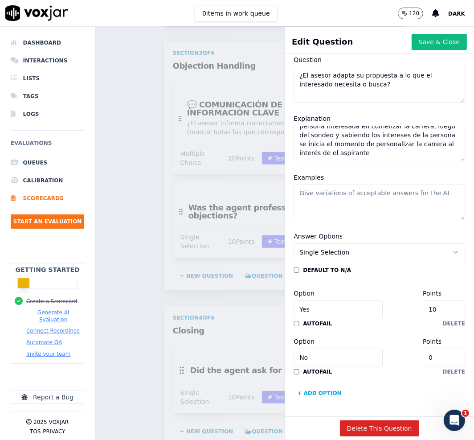
type textarea "Si genera una propuesta adaptada o no a la persona interesada en comenzar la ca…"
click at [373, 243] on button "Single Selection" at bounding box center [380, 252] width 172 height 18
click at [332, 268] on div "Multiple Choice" at bounding box center [358, 267] width 142 height 14
click at [356, 300] on input "Yes" at bounding box center [338, 309] width 89 height 18
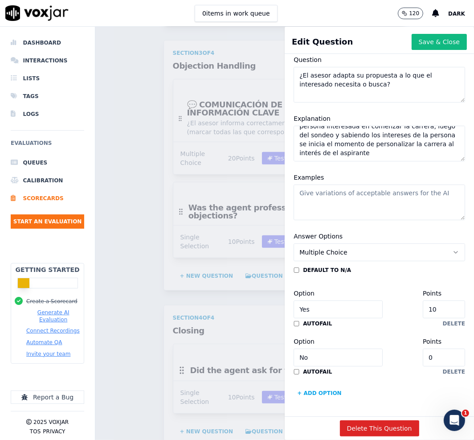
drag, startPoint x: 356, startPoint y: 277, endPoint x: 347, endPoint y: 285, distance: 11.7
click at [355, 300] on input "Yes" at bounding box center [338, 309] width 89 height 18
paste input "Explica el plan de estudios, duración y modalidad vinculándolo con el perfil de…"
type input "Explica el plan de estudios, duración y modalidad vinculándolo con el perfil de…"
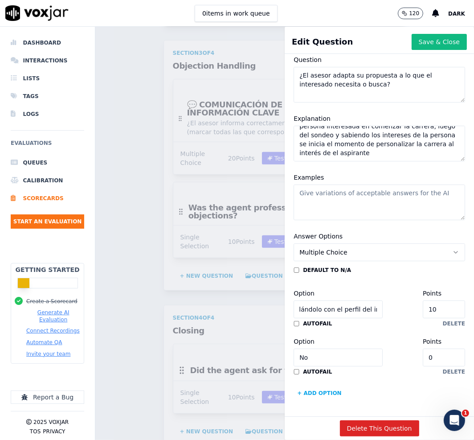
scroll to position [0, 0]
click at [312, 386] on button "+ Add option" at bounding box center [320, 393] width 52 height 14
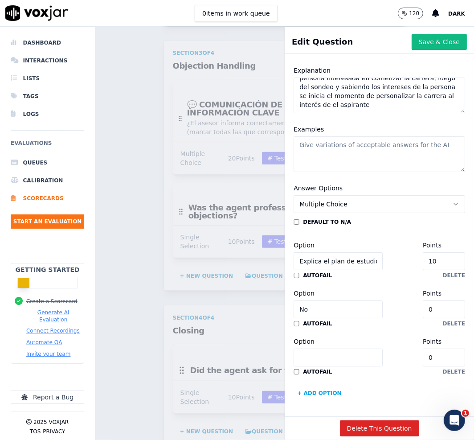
scroll to position [147, 0]
click at [323, 300] on input "No" at bounding box center [338, 309] width 89 height 18
paste input "Ofrece alternativas válidas si hay dudas sobre la carrera inicial"
click at [322, 300] on input "NoOfrece alternativas válidas si hay dudas sobre la carrera inicial" at bounding box center [338, 309] width 89 height 18
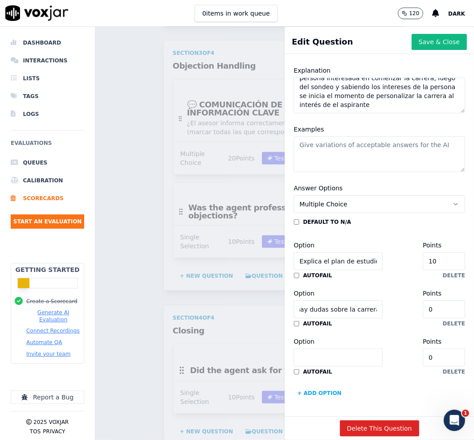
click at [322, 300] on input "NoOfrece alternativas válidas si hay dudas sobre la carrera inicial" at bounding box center [338, 309] width 89 height 18
paste input
type input "Ofrece alternativas válidas si hay dudas sobre la carrera inicial"
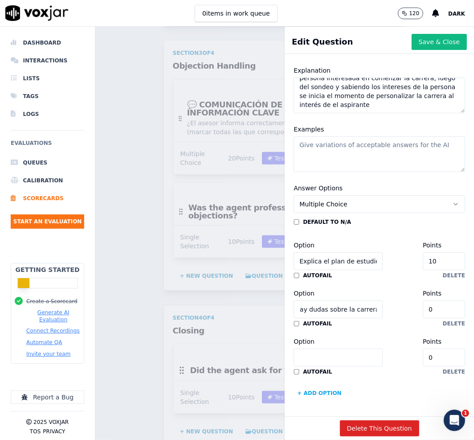
scroll to position [0, 0]
drag, startPoint x: 333, startPoint y: 321, endPoint x: 324, endPoint y: 349, distance: 29.3
click at [333, 348] on input "Option" at bounding box center [338, 357] width 89 height 18
paste input "Personaliza y contextualiza la propuesta académica"
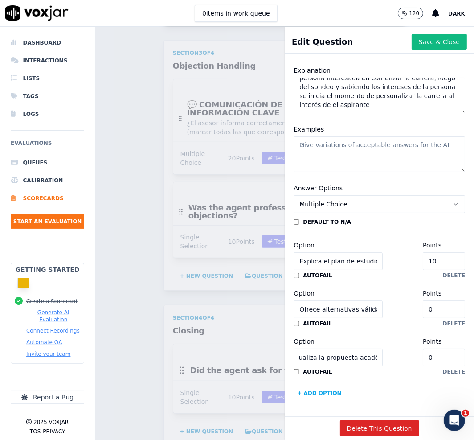
type input "Personaliza y contextualiza la propuesta académica"
click at [317, 386] on button "+ Add option" at bounding box center [320, 393] width 52 height 14
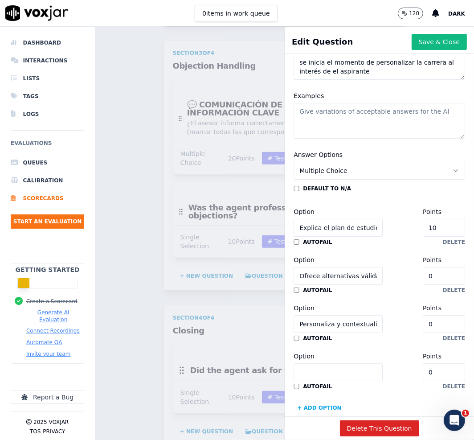
scroll to position [195, 0]
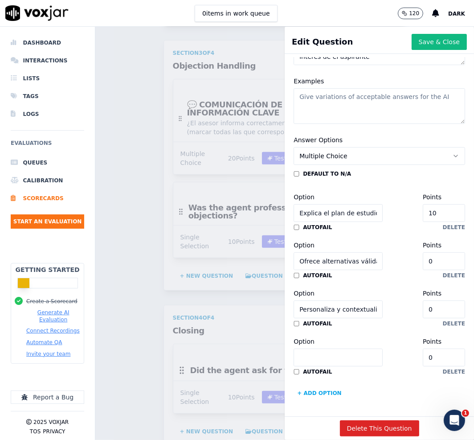
drag, startPoint x: 309, startPoint y: 327, endPoint x: 312, endPoint y: 338, distance: 11.9
click at [309, 348] on input "Option" at bounding box center [338, 357] width 89 height 18
paste input "Presenta una solución vinculada a lo que el cliente expresó"
type input "Presenta una solución vinculada a lo que el cliente expresó"
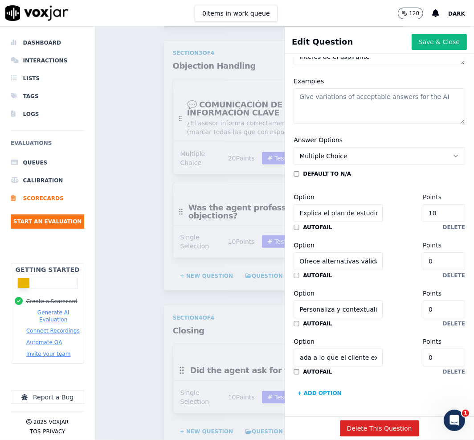
scroll to position [0, 0]
click at [316, 386] on button "+ Add option" at bounding box center [320, 393] width 52 height 14
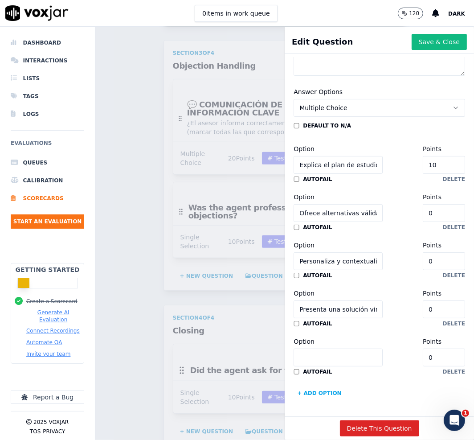
scroll to position [243, 0]
drag, startPoint x: 315, startPoint y: 322, endPoint x: 318, endPoint y: 332, distance: 10.2
click at [315, 348] on input "Option" at bounding box center [338, 357] width 89 height 18
paste input "Brinda información genérica sin conexión con el perfil"
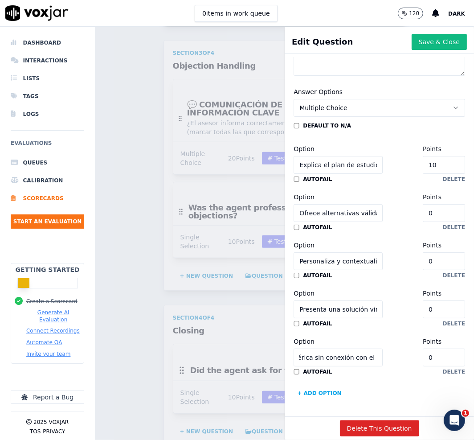
type input "Brinda información genérica sin conexión con el perfil"
click at [320, 386] on button "+ Add option" at bounding box center [320, 393] width 52 height 14
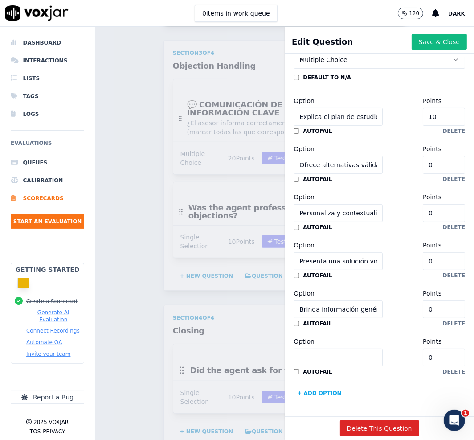
scroll to position [291, 0]
click at [340, 348] on input "Option" at bounding box center [338, 357] width 89 height 18
paste input "Menciona beneficios para terceros y no al titular"
type input "Menciona beneficios para terceros y no al titular"
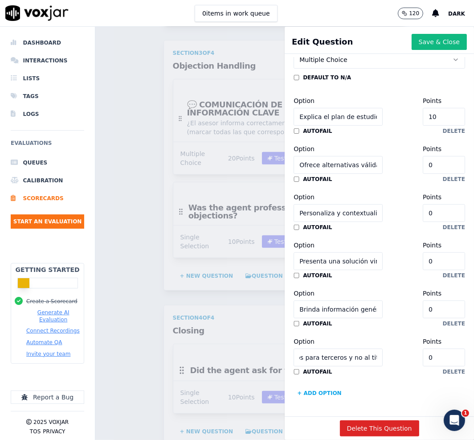
scroll to position [0, 0]
click at [300, 386] on button "+ Add option" at bounding box center [320, 393] width 52 height 14
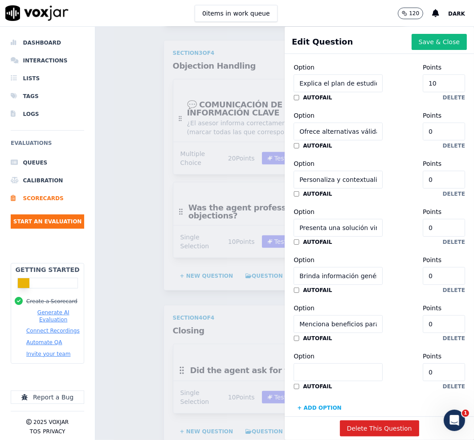
click at [324, 366] on div "default to N/A Option Explica el plan de estudios, duración y modalidad vinculá…" at bounding box center [380, 228] width 172 height 374
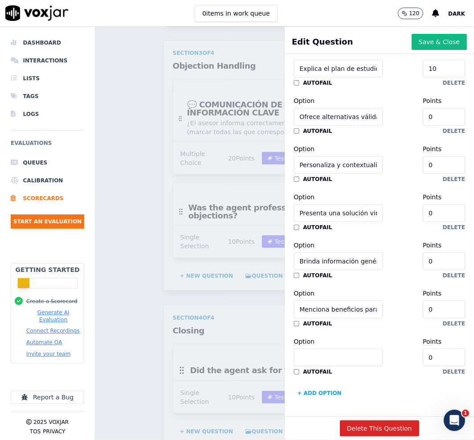
paste input "No rebate objeciones, cierra rápido la conversación"
type input "No rebate objeciones, cierra rápido la conversación"
click at [321, 386] on button "+ Add option" at bounding box center [320, 393] width 52 height 14
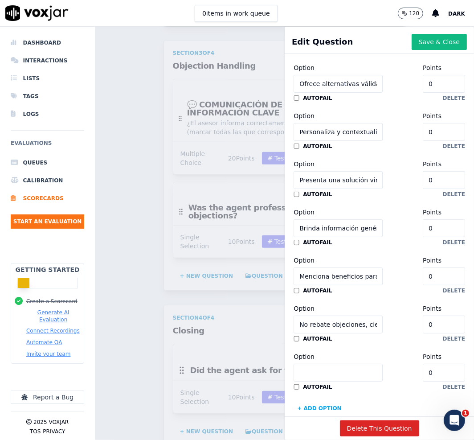
click at [330, 364] on div "Option Points 0 autofail delete" at bounding box center [380, 369] width 172 height 41
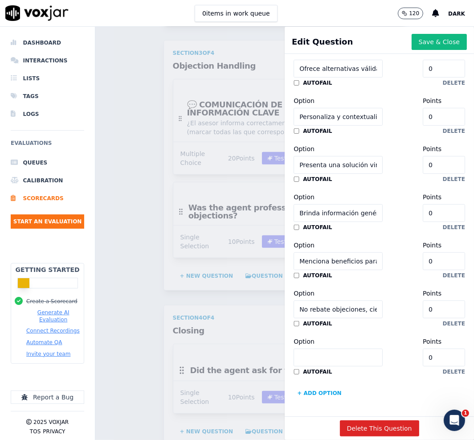
scroll to position [387, 0]
paste input "No rebate objeciones, cierra rápido la conversación"
click at [337, 348] on input "No rebate objeciones, cierra rápido la conversación" at bounding box center [338, 357] width 89 height 18
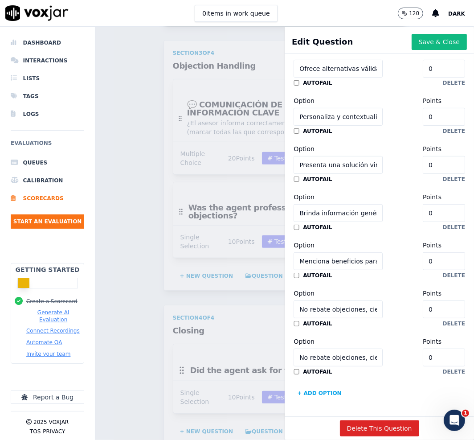
click at [339, 348] on input "No rebate objeciones, cierra rápido la conversación" at bounding box center [338, 357] width 89 height 18
paste input "aplica"
type input "No aplica"
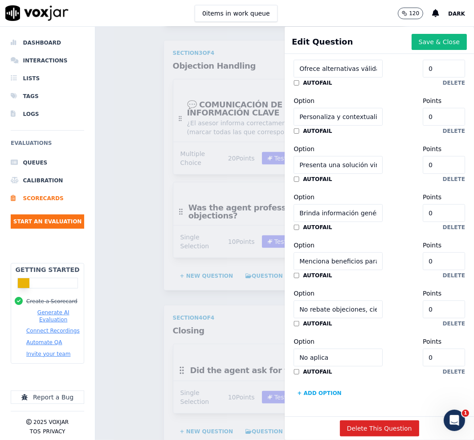
click at [361, 351] on div "default to N/A Option Explica el plan de estudios, duración y modalidad vinculá…" at bounding box center [380, 189] width 172 height 422
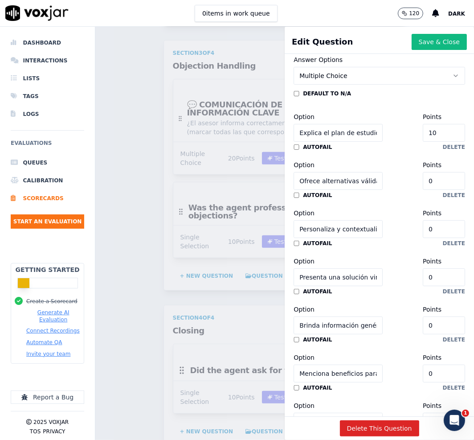
scroll to position [165, 0]
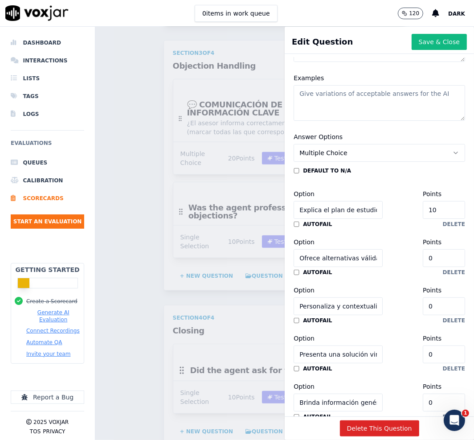
drag, startPoint x: 409, startPoint y: 212, endPoint x: 350, endPoint y: 199, distance: 61.0
click at [352, 199] on div "Option Explica el plan de estudios, duración y modalidad vinculándolo con el pe…" at bounding box center [380, 203] width 172 height 30
type input "5"
click at [361, 177] on div "default to N/A Option Explica el plan de estudios, duración y modalidad vinculá…" at bounding box center [380, 378] width 172 height 422
drag, startPoint x: 405, startPoint y: 213, endPoint x: 368, endPoint y: 213, distance: 37.4
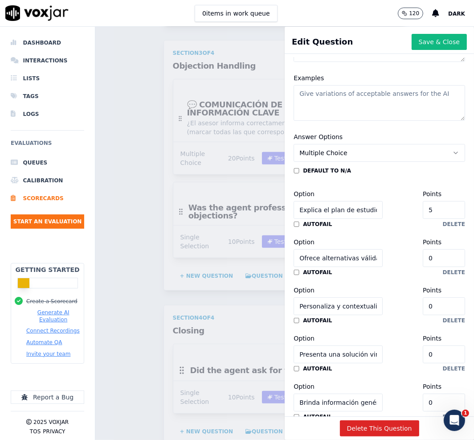
click at [368, 213] on div "Option Explica el plan de estudios, duración y modalidad vinculándolo con el pe…" at bounding box center [380, 203] width 172 height 30
drag, startPoint x: 414, startPoint y: 255, endPoint x: 352, endPoint y: 251, distance: 63.0
click at [352, 250] on div "Option Ofrece alternativas válidas si hay dudas sobre la carrera inicial Points…" at bounding box center [380, 252] width 172 height 30
paste input "5"
type input "5"
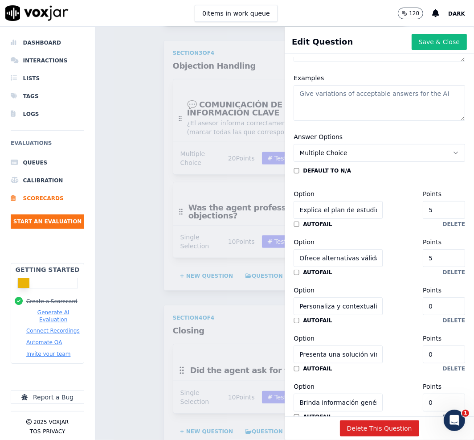
drag, startPoint x: 381, startPoint y: 305, endPoint x: 312, endPoint y: 306, distance: 69.1
click at [316, 306] on div "Option Personaliza y contextualiza la propuesta académica Points 0" at bounding box center [380, 300] width 172 height 30
paste input "5"
type input "5"
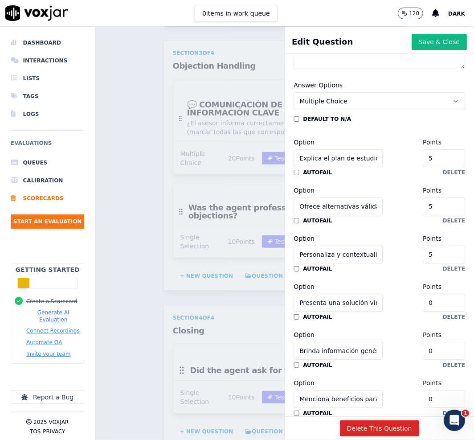
scroll to position [220, 0]
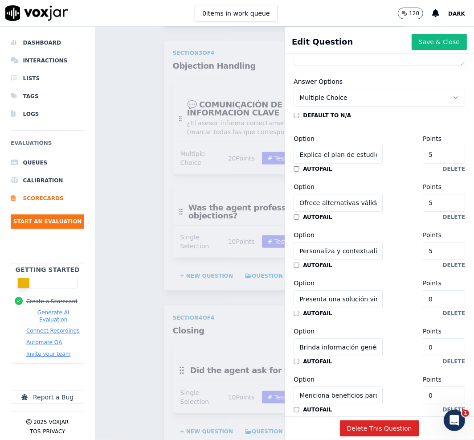
drag, startPoint x: 411, startPoint y: 297, endPoint x: 356, endPoint y: 305, distance: 55.3
click at [371, 299] on div "Option Presenta una solución vinculada a lo que el cliente expresó Points 0" at bounding box center [380, 293] width 172 height 30
paste input "5"
type input "5"
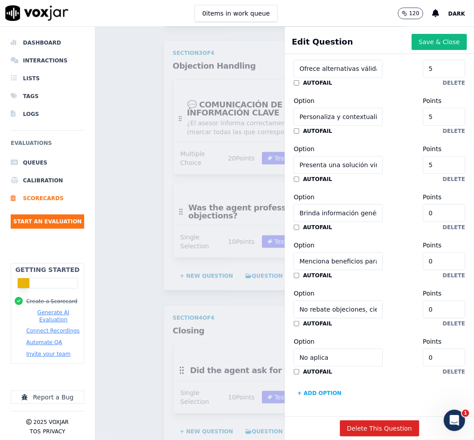
scroll to position [387, 0]
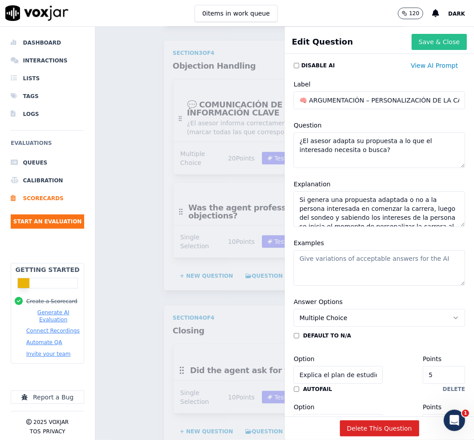
click at [415, 45] on button "Save & Close" at bounding box center [439, 42] width 55 height 16
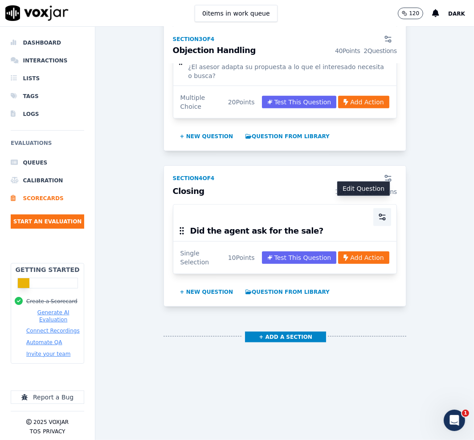
click at [378, 213] on icon "button" at bounding box center [382, 217] width 9 height 9
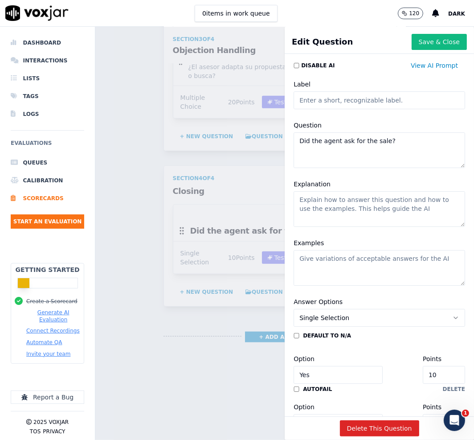
click at [351, 148] on textarea "Did the agent ask for the sale?" at bounding box center [380, 150] width 172 height 36
paste textarea "¿Cómo gestiona el cierre de la conversación"
type textarea "¿Cómo gestiona el cierre de la conversación?"
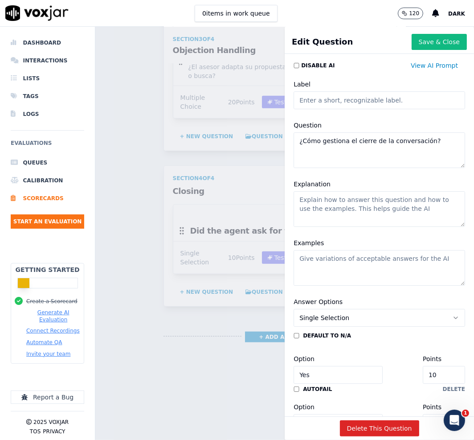
click at [368, 209] on textarea "Explanation" at bounding box center [380, 209] width 172 height 36
paste textarea "Es como el asesor cierra la conversación de venta o no, si agenda, si envia un …"
type textarea "Es como el asesor cierra la conversación de venta o no, si agenda, si envia un …"
click at [319, 270] on textarea "Examples" at bounding box center [380, 268] width 172 height 36
paste textarea "Te envío toda la info por correo y nos contactamos, te queda como que te llame …"
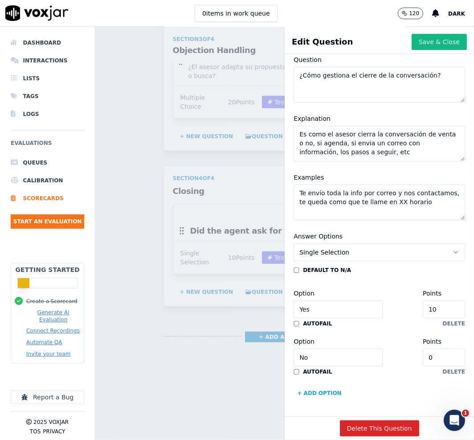
scroll to position [99, 0]
type textarea "Te envío toda la info por correo y nos contactamos, te queda como que te llame …"
click at [332, 248] on span "Single Selection" at bounding box center [324, 252] width 50 height 9
click at [338, 266] on div "Multiple Choice" at bounding box center [358, 267] width 142 height 14
click at [319, 300] on input "Yes" at bounding box center [338, 309] width 89 height 18
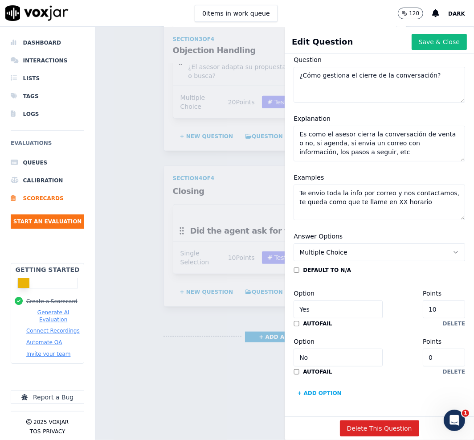
click at [319, 300] on input "Yes" at bounding box center [338, 309] width 89 height 18
paste input "Refuerza el valor de la institución y el proyecto educativo"
type input "Refuerza el valor de la institución y el proyecto educativo"
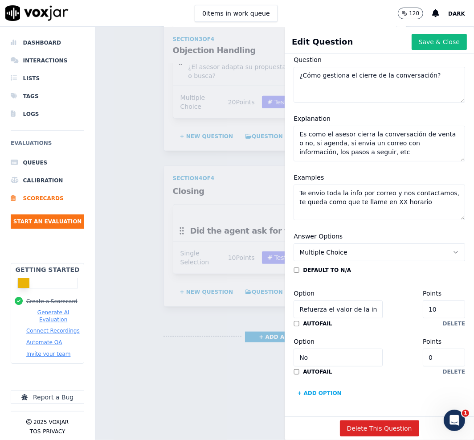
click at [321, 348] on input "No" at bounding box center [338, 357] width 89 height 18
paste input "Agenda seguimiento o próxima acción concreta"
type input "Agenda seguimiento o próxima acción concreta"
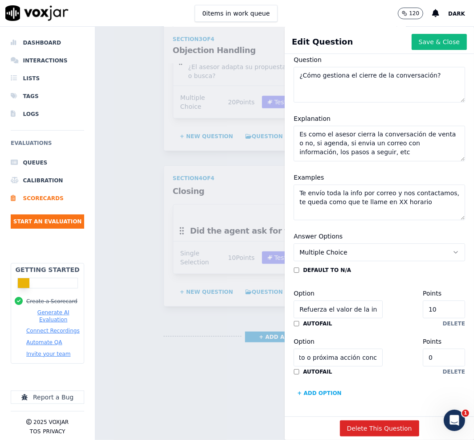
scroll to position [0, 0]
click at [305, 386] on button "+ Add option" at bounding box center [320, 393] width 52 height 14
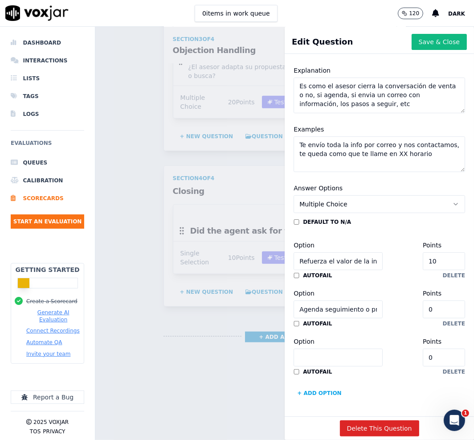
scroll to position [147, 0]
click at [322, 348] on input "Option" at bounding box center [338, 357] width 89 height 18
paste input "No cierra correctamente o no deja próxima acción definida"
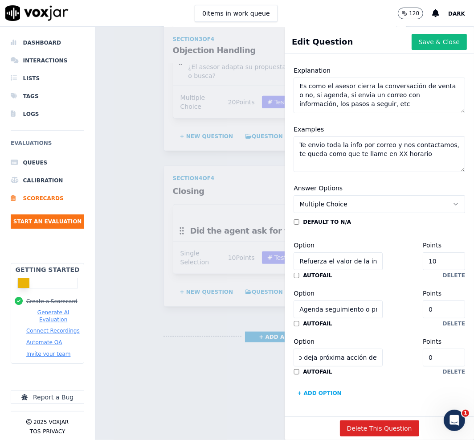
type input "No cierra correctamente o no deja próxima acción definida"
click at [311, 386] on button "+ Add option" at bounding box center [320, 393] width 52 height 14
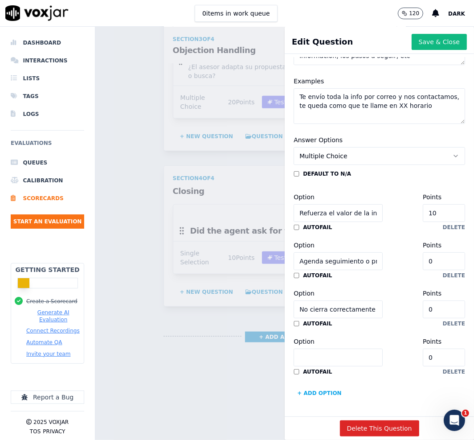
scroll to position [195, 0]
click at [299, 348] on input "Option" at bounding box center [338, 357] width 89 height 18
paste input "Se despide sin reafirmar interés ni continuidad"
type input "Se despide sin reafirmar interés ni continuidad"
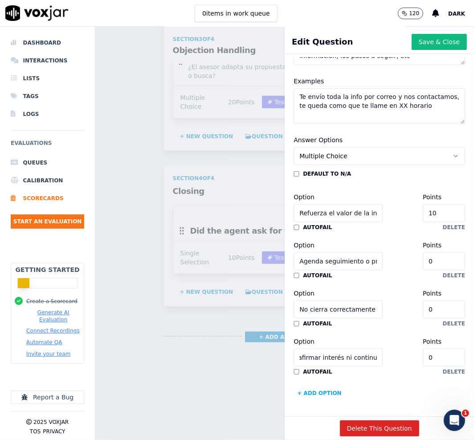
scroll to position [0, 0]
click at [352, 366] on div "default to N/A Option Refuerza el valor de la institución y el proyecto educati…" at bounding box center [380, 285] width 172 height 230
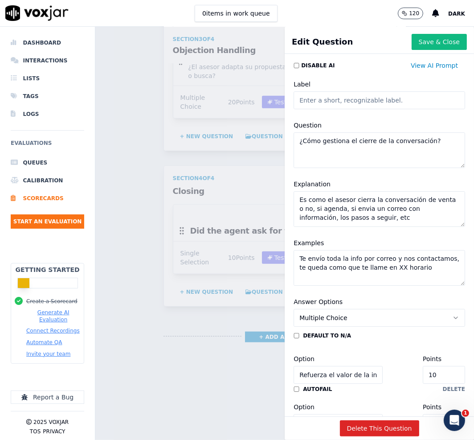
click at [368, 99] on input "Label" at bounding box center [380, 100] width 172 height 18
paste input "📝 GESTIÓN Y CIERRE"
type input "📝 GESTIÓN Y CIERRE"
click at [412, 41] on button "Save & Close" at bounding box center [439, 42] width 55 height 16
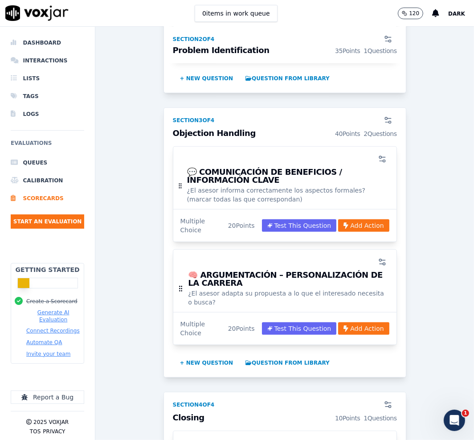
scroll to position [657, 0]
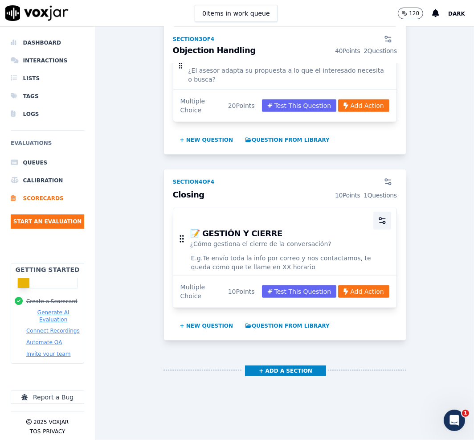
click at [373, 219] on button "button" at bounding box center [382, 221] width 18 height 18
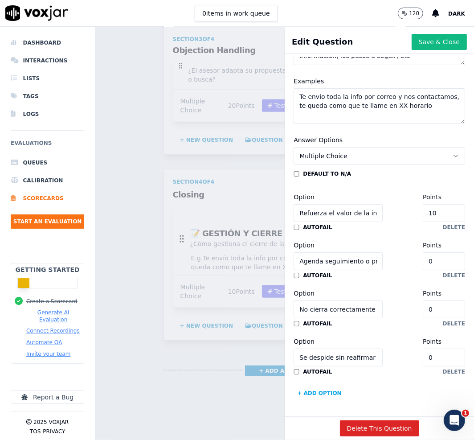
scroll to position [195, 0]
click at [423, 204] on input "10" at bounding box center [444, 213] width 42 height 18
click at [221, 137] on div "Scorecards Scorecard Editor Outbound Sales ACTIVE A scorecard to review outboun…" at bounding box center [284, 233] width 379 height 413
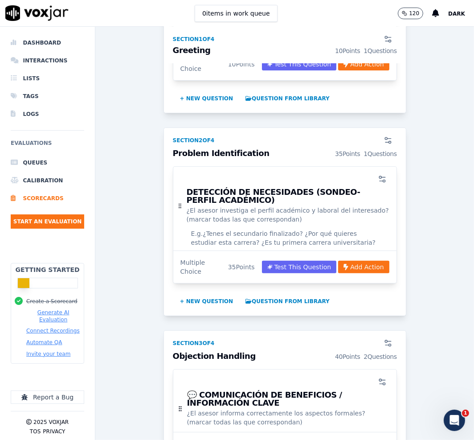
scroll to position [0, 0]
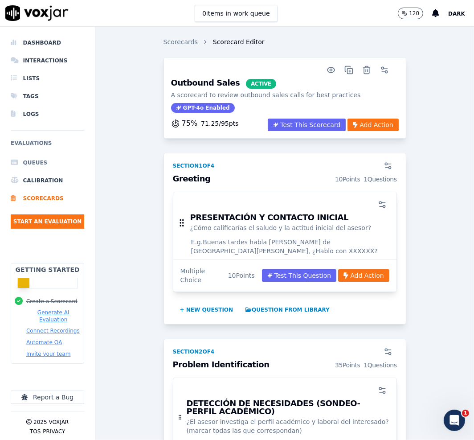
click at [40, 162] on li "Queues" at bounding box center [48, 163] width 74 height 18
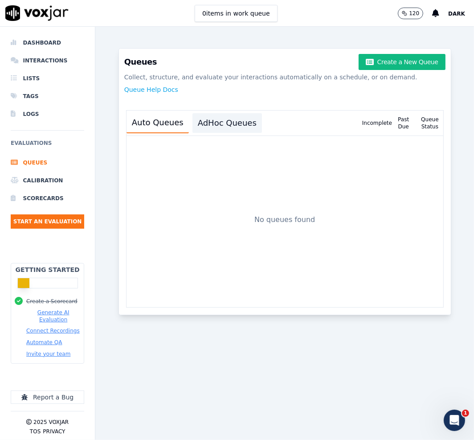
click at [222, 115] on button "AdHoc Queues" at bounding box center [227, 123] width 70 height 20
